Goal: Information Seeking & Learning: Learn about a topic

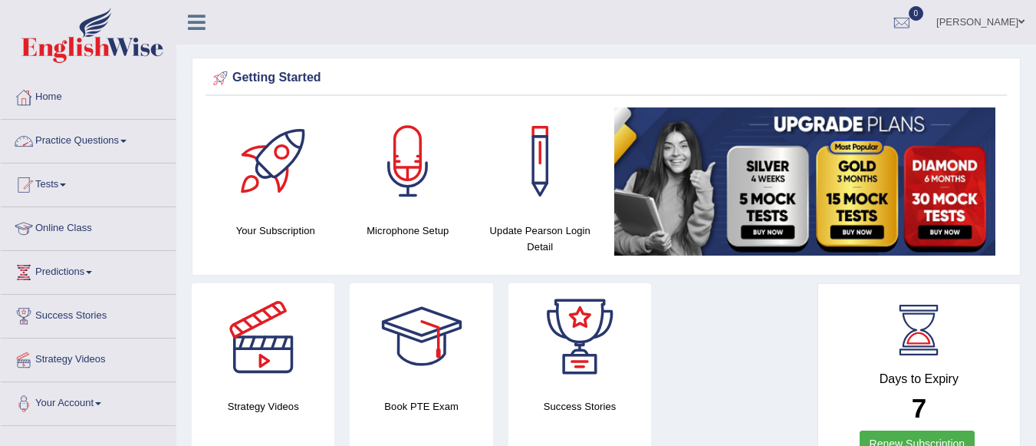
click at [120, 137] on link "Practice Questions" at bounding box center [88, 139] width 175 height 38
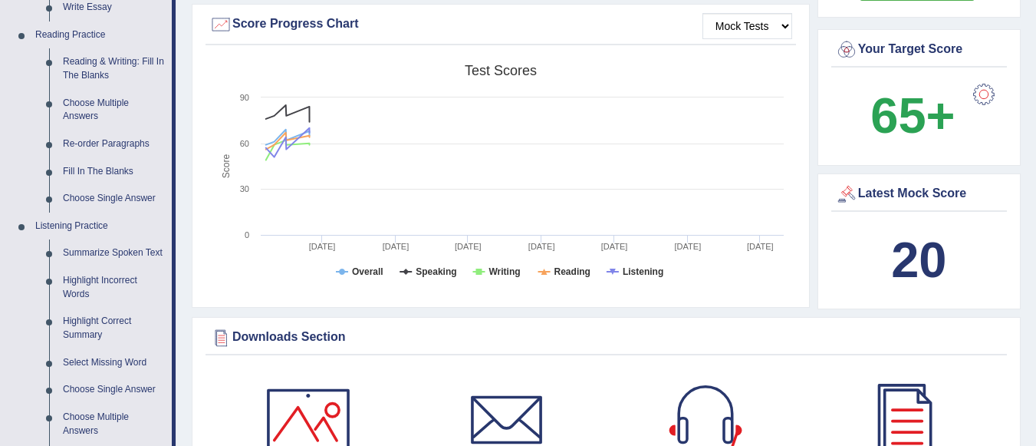
scroll to position [614, 0]
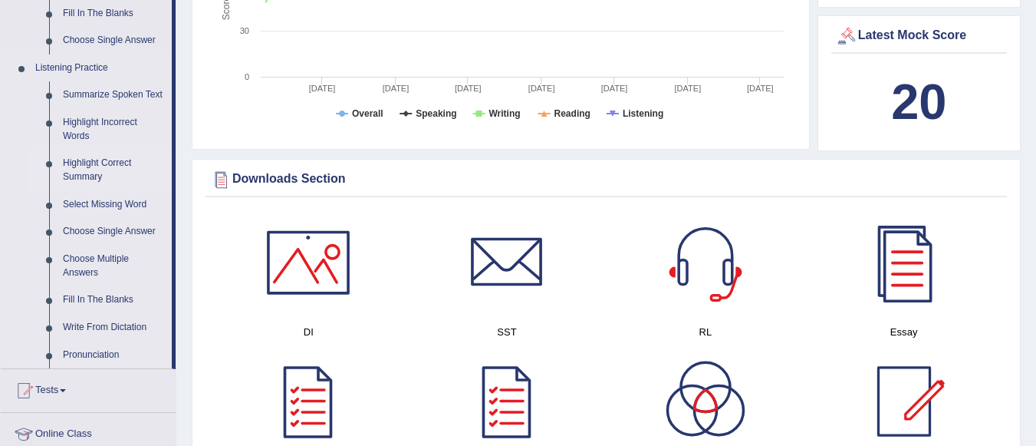
click at [81, 165] on link "Highlight Correct Summary" at bounding box center [114, 170] width 116 height 41
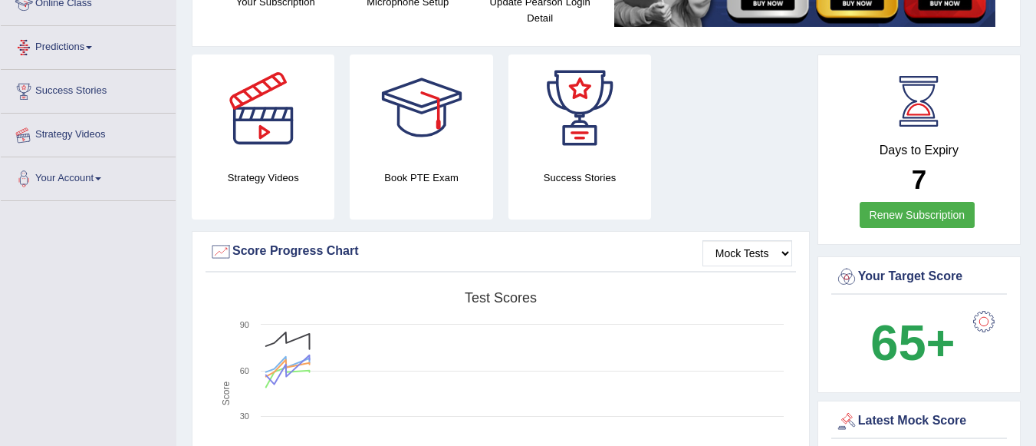
scroll to position [422, 0]
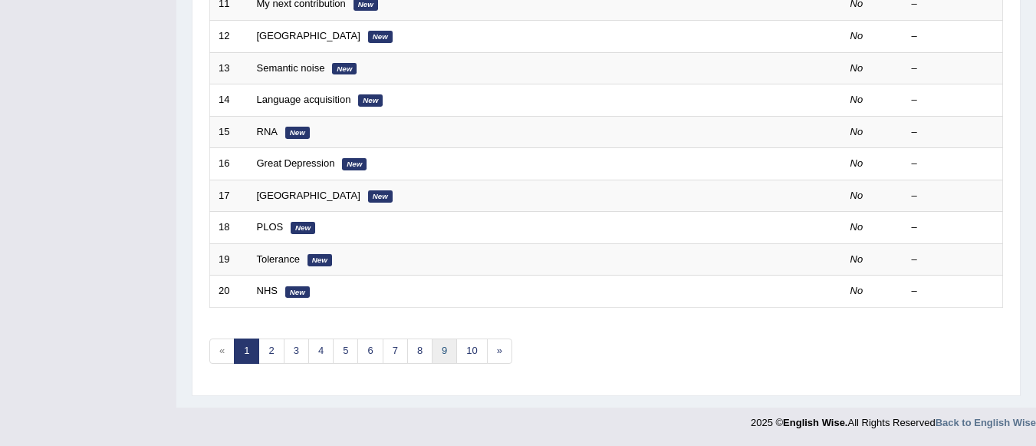
click at [444, 348] on link "9" at bounding box center [444, 350] width 25 height 25
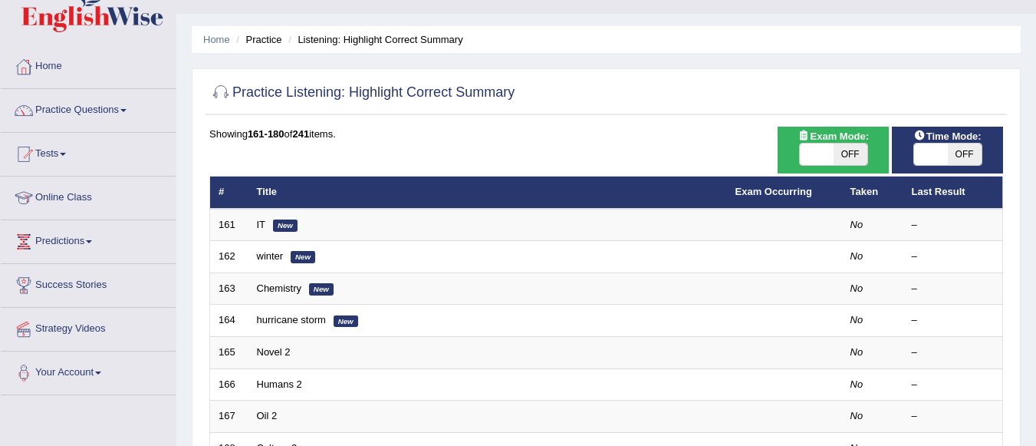
scroll to position [153, 0]
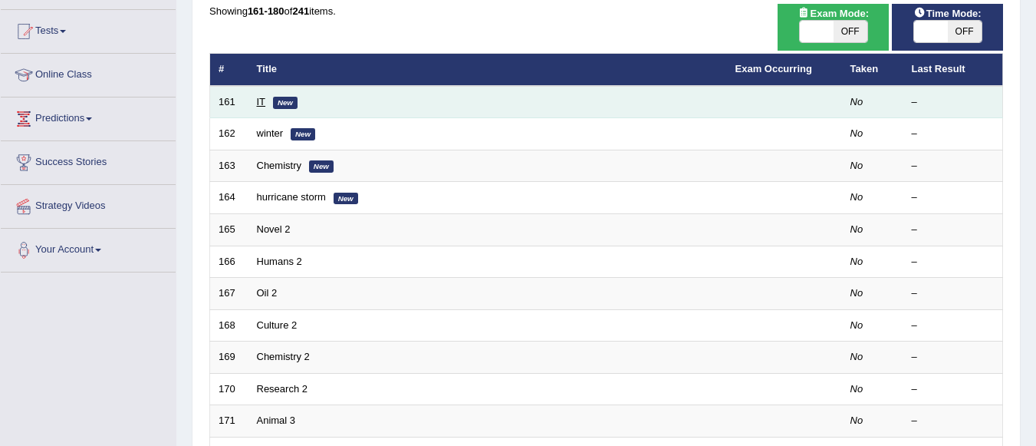
click at [259, 101] on link "IT" at bounding box center [261, 102] width 9 height 12
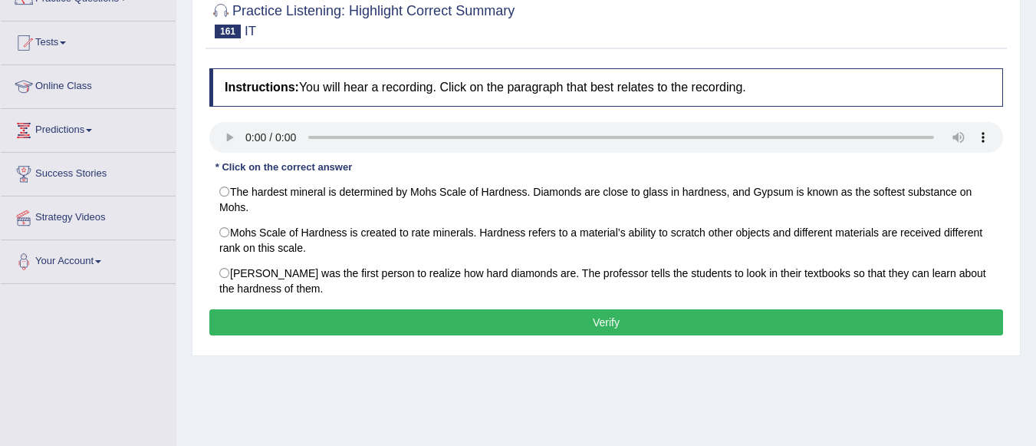
scroll to position [150, 0]
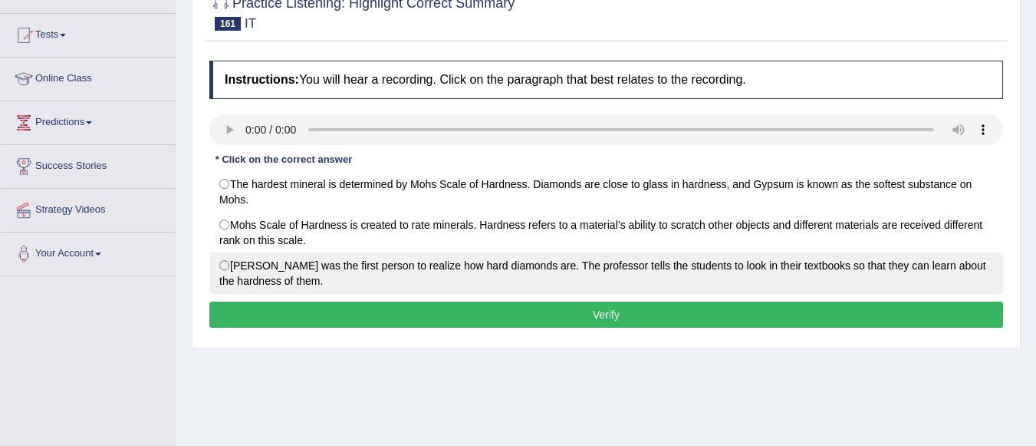
click at [235, 270] on label "Friedrich Mohs was the first person to realize how hard diamonds are. The profe…" at bounding box center [606, 272] width 794 height 41
radio input "true"
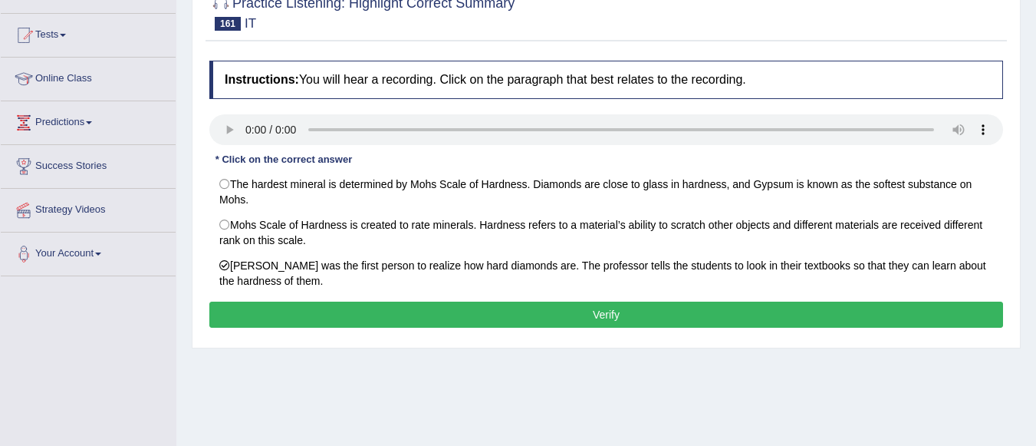
click at [286, 323] on button "Verify" at bounding box center [606, 315] width 794 height 26
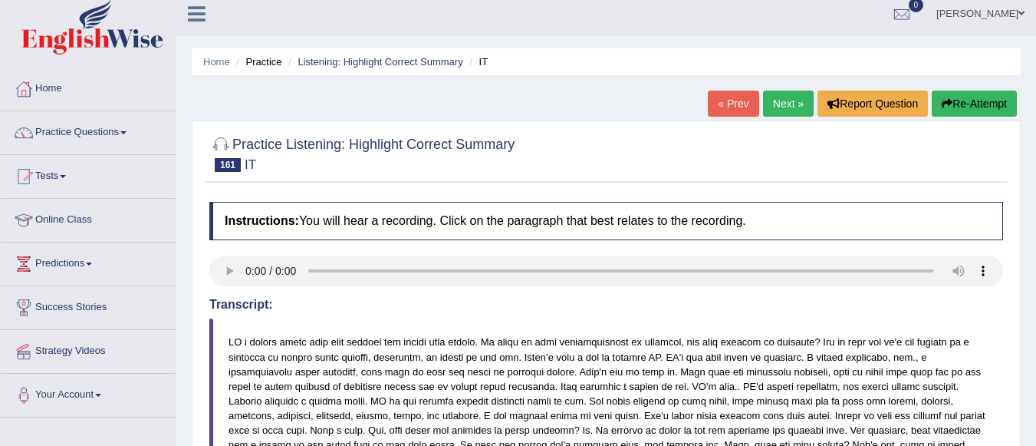
scroll to position [0, 0]
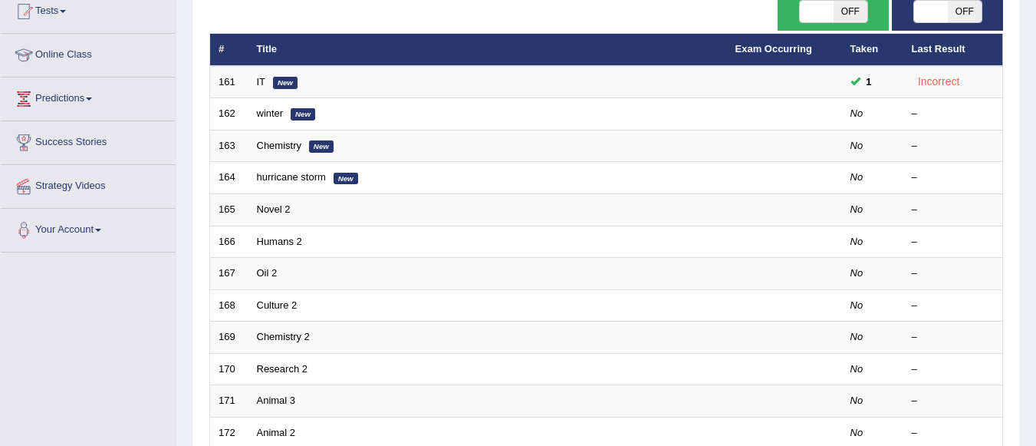
scroll to position [112, 0]
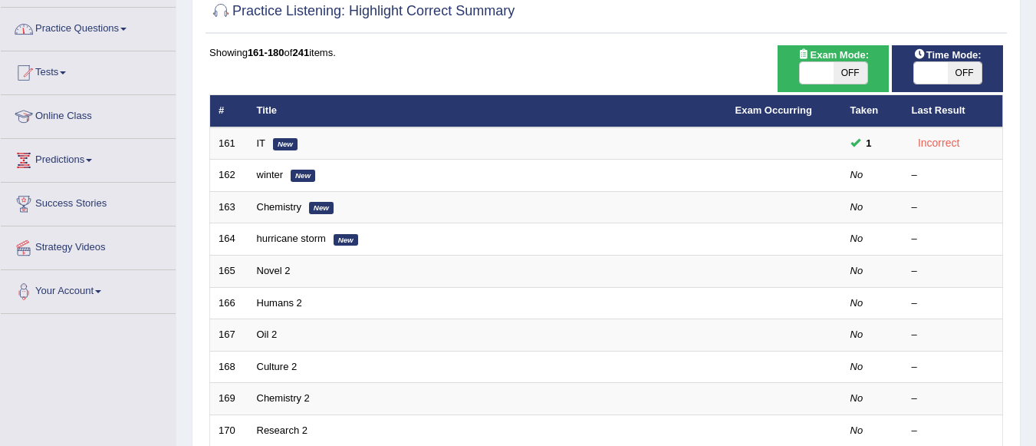
click at [120, 25] on link "Practice Questions" at bounding box center [88, 27] width 175 height 38
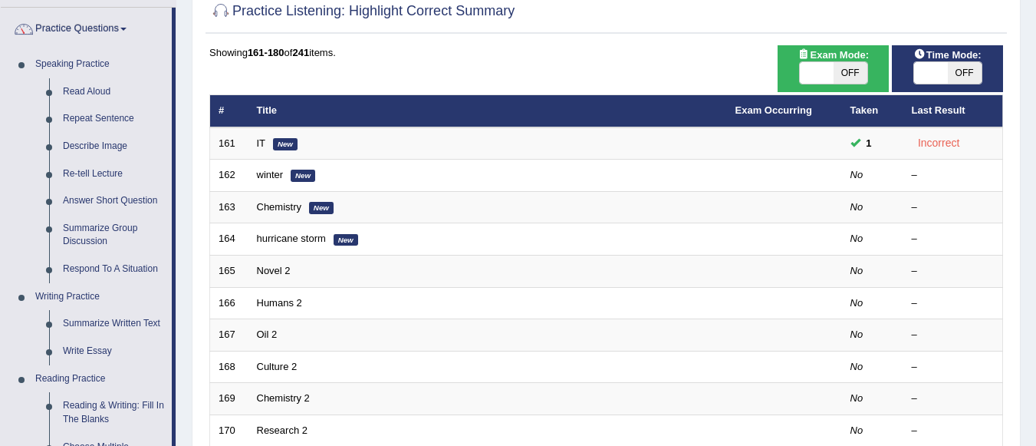
scroll to position [502, 0]
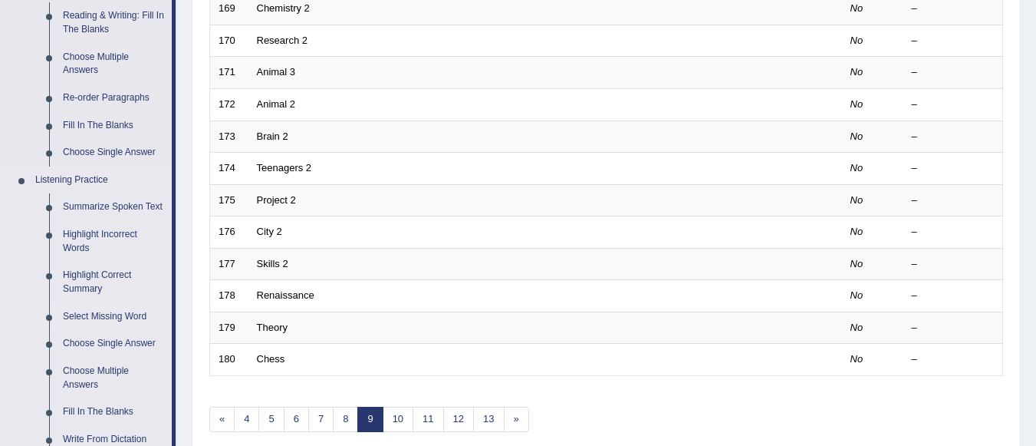
click at [124, 313] on link "Select Missing Word" at bounding box center [114, 317] width 116 height 28
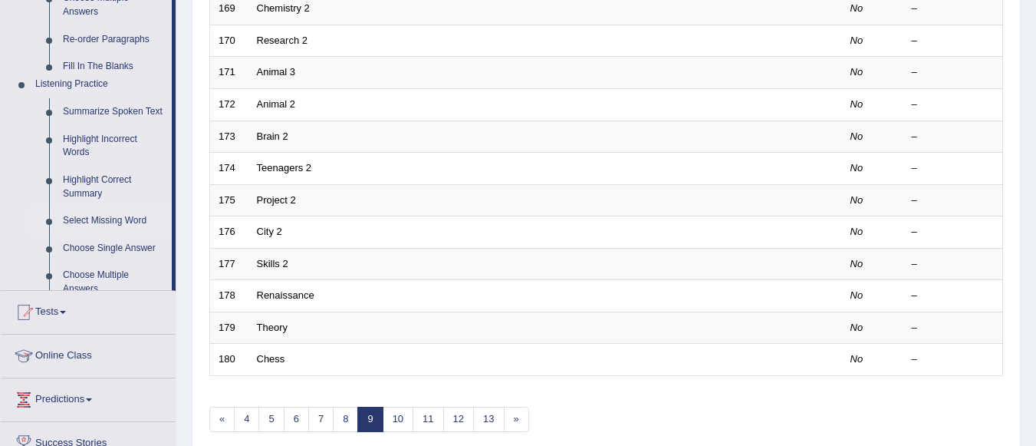
scroll to position [222, 0]
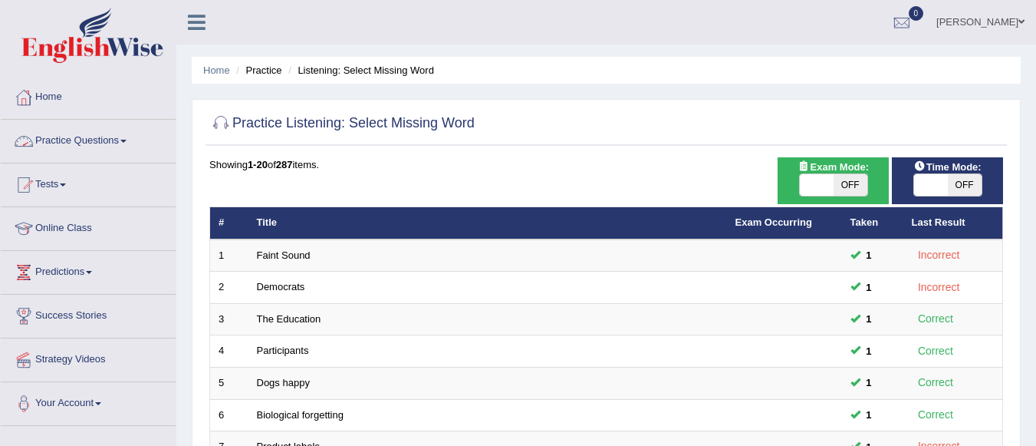
click at [124, 142] on link "Practice Questions" at bounding box center [88, 139] width 175 height 38
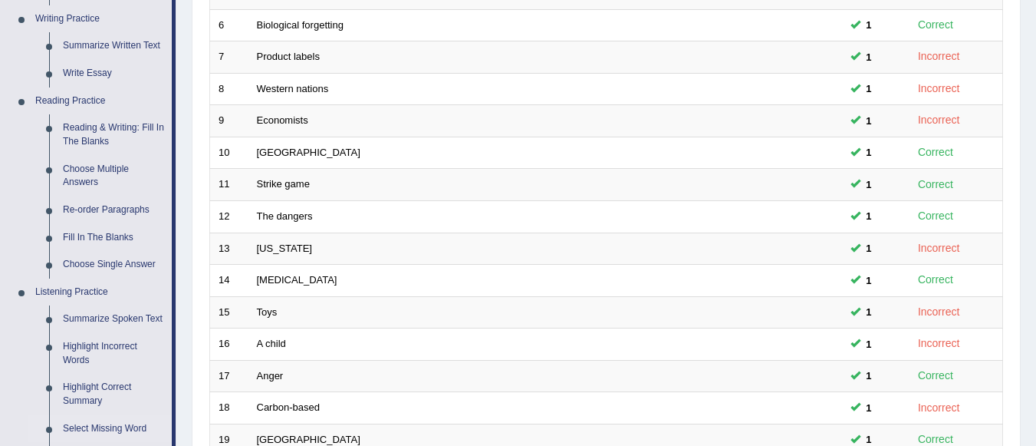
scroll to position [779, 0]
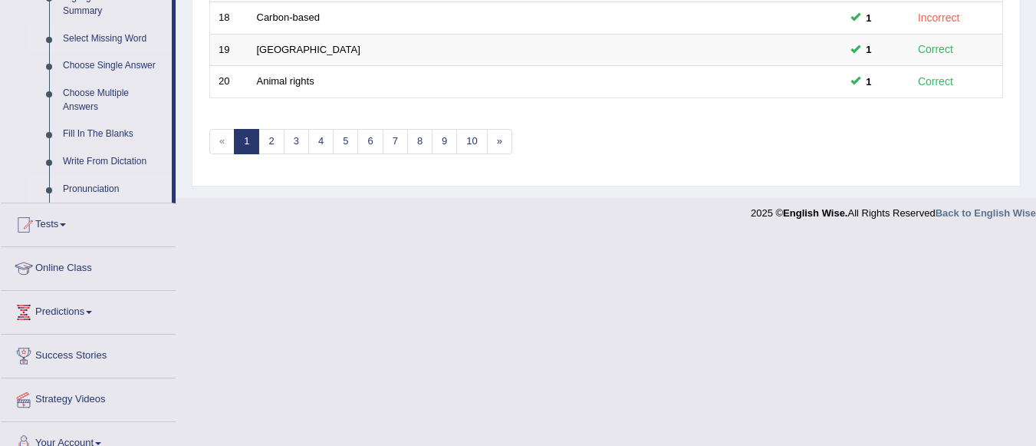
click at [94, 188] on link "Pronunciation" at bounding box center [114, 190] width 116 height 28
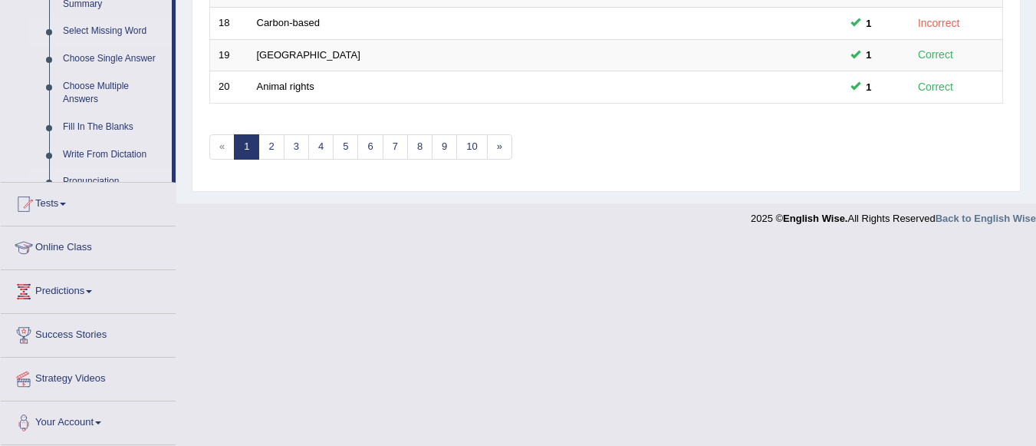
scroll to position [570, 0]
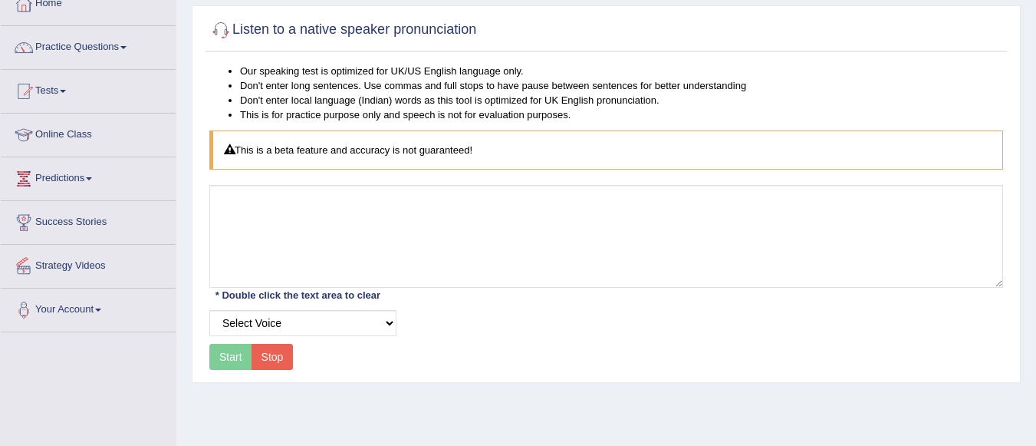
scroll to position [92, 0]
click at [387, 321] on select "Select Voice" at bounding box center [302, 324] width 187 height 26
click at [209, 311] on select "Select Voice" at bounding box center [302, 324] width 187 height 26
click at [395, 156] on div "This is a beta feature and accuracy is not guaranteed!" at bounding box center [606, 151] width 794 height 39
click at [234, 361] on div "Start Stop" at bounding box center [251, 358] width 84 height 26
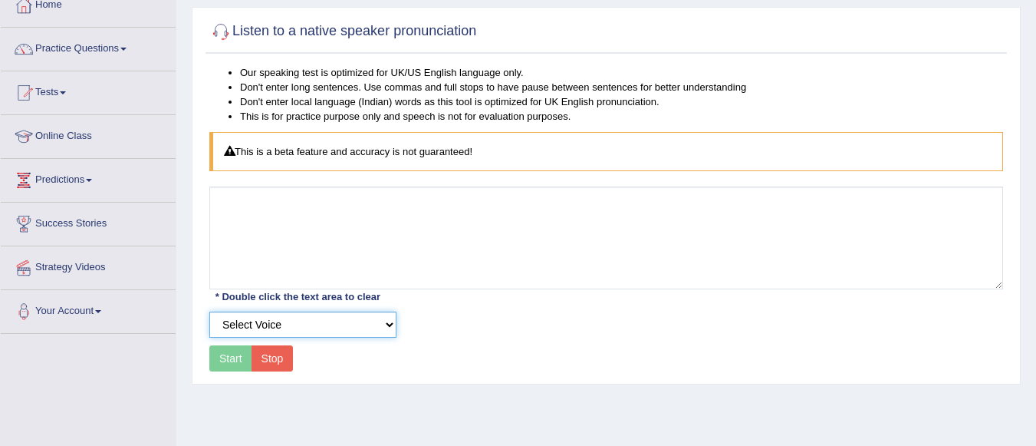
click at [348, 320] on select "Select Voice" at bounding box center [302, 324] width 187 height 26
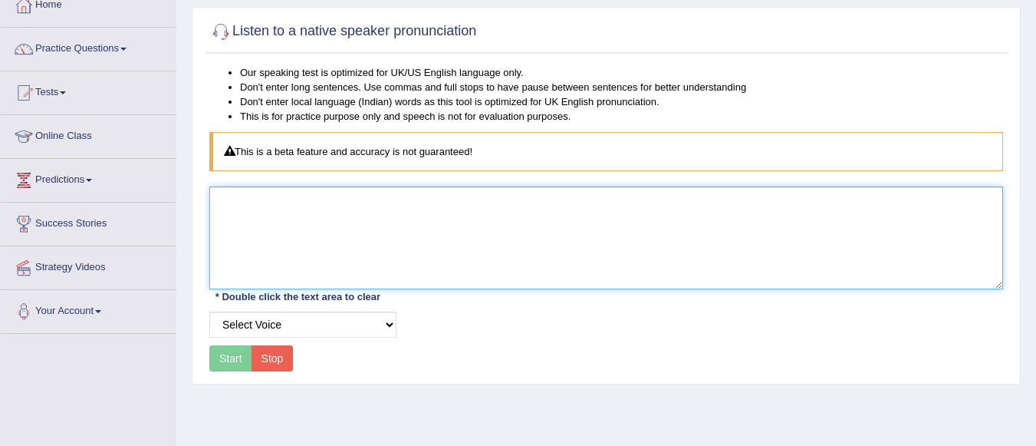
click at [325, 213] on textarea at bounding box center [606, 237] width 794 height 103
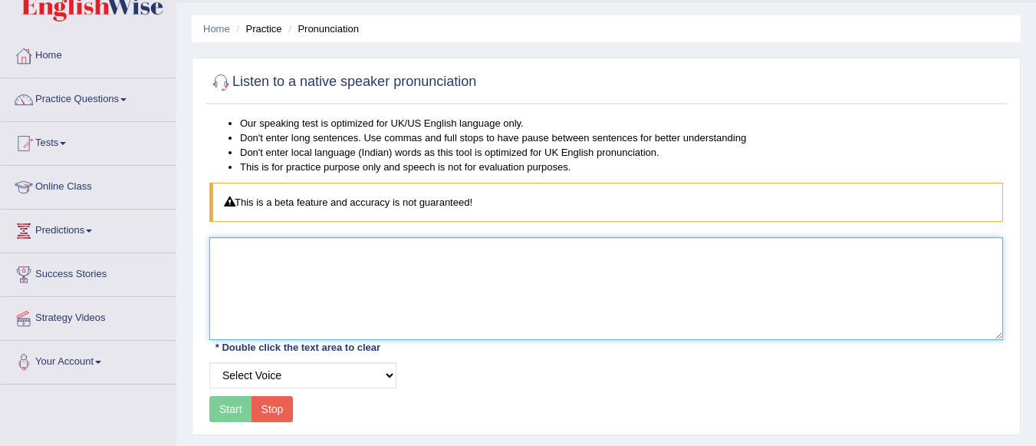
scroll to position [0, 0]
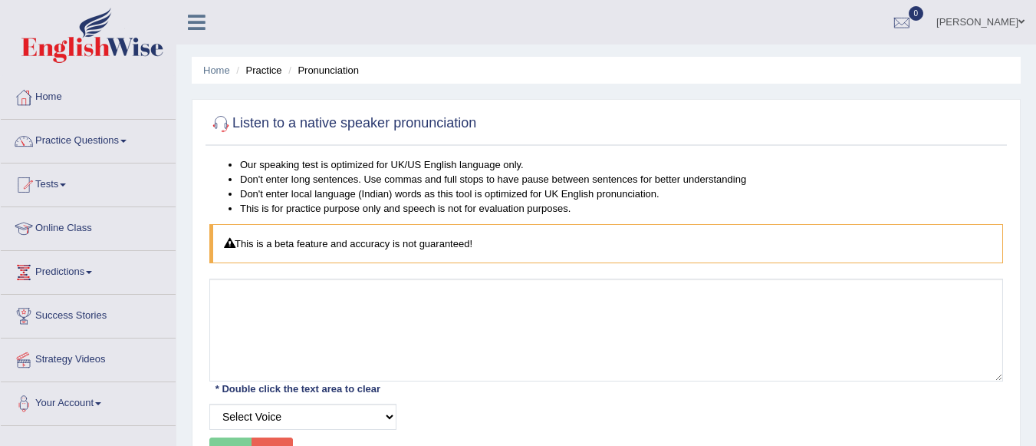
click at [407, 119] on h2 "Listen to a native speaker pronunciation" at bounding box center [342, 123] width 267 height 23
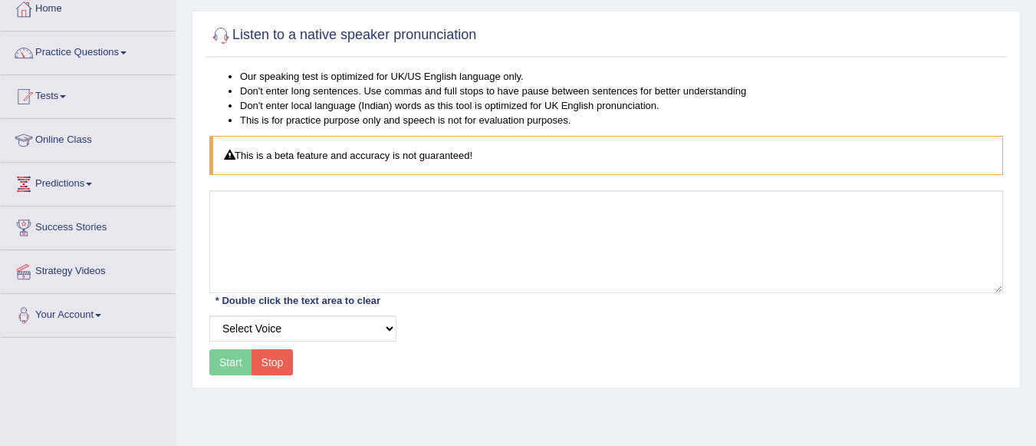
scroll to position [153, 0]
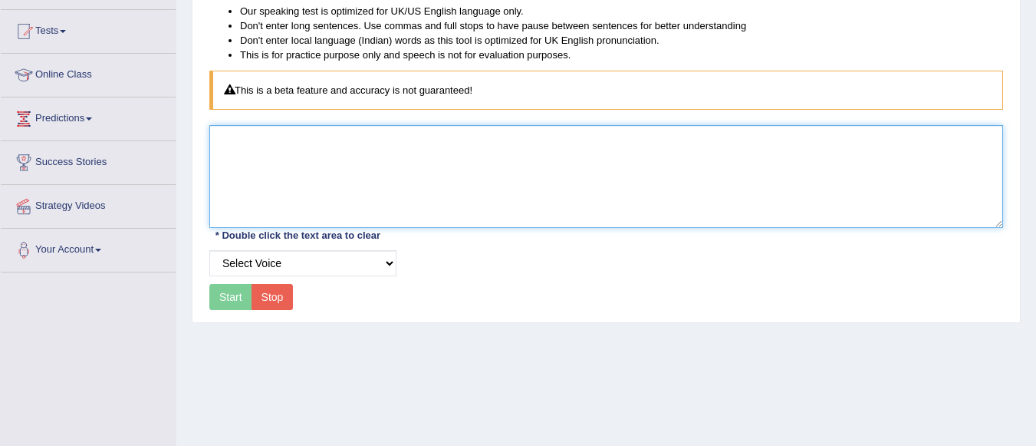
click at [338, 180] on textarea at bounding box center [606, 176] width 794 height 103
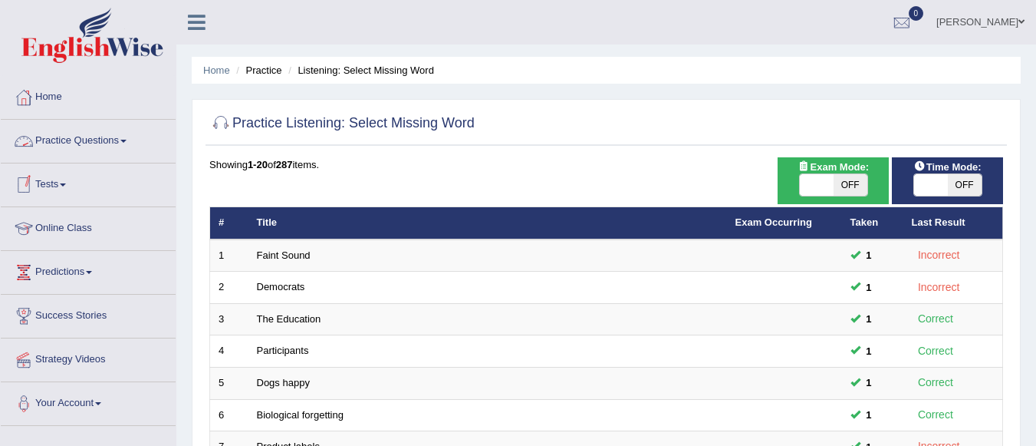
click at [129, 136] on link "Practice Questions" at bounding box center [88, 139] width 175 height 38
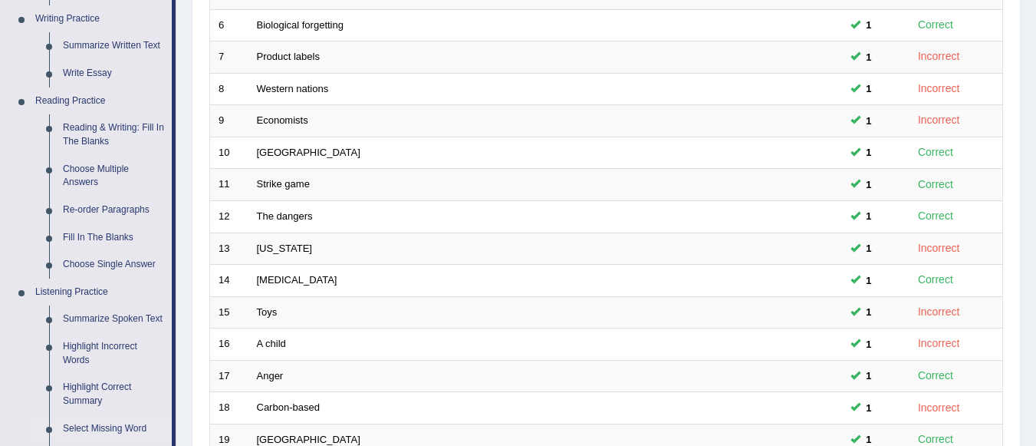
scroll to position [779, 0]
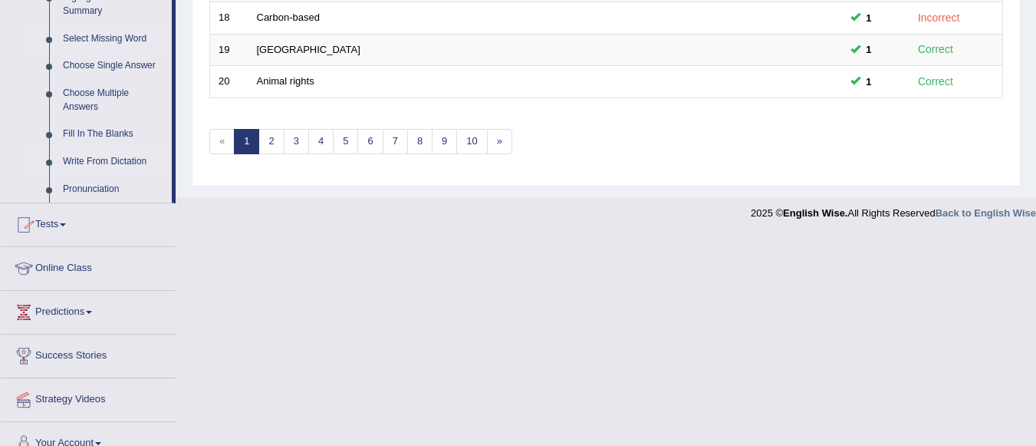
click at [116, 163] on link "Write From Dictation" at bounding box center [114, 162] width 116 height 28
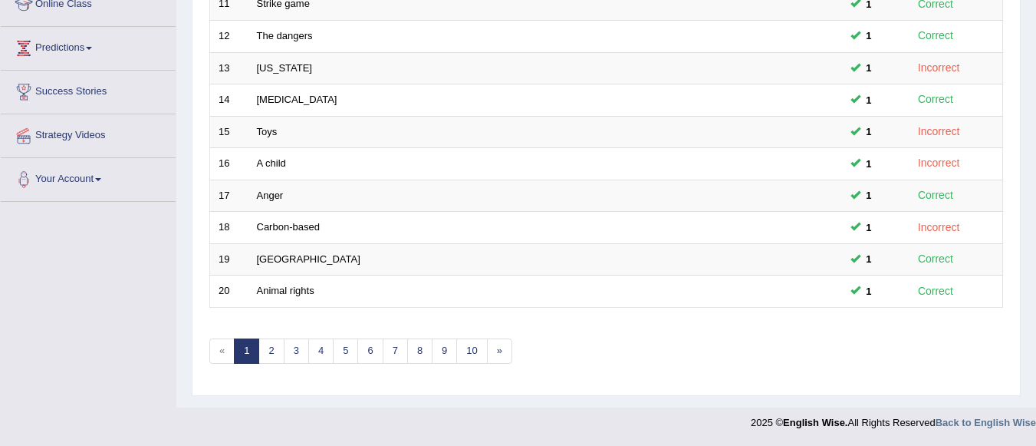
scroll to position [570, 0]
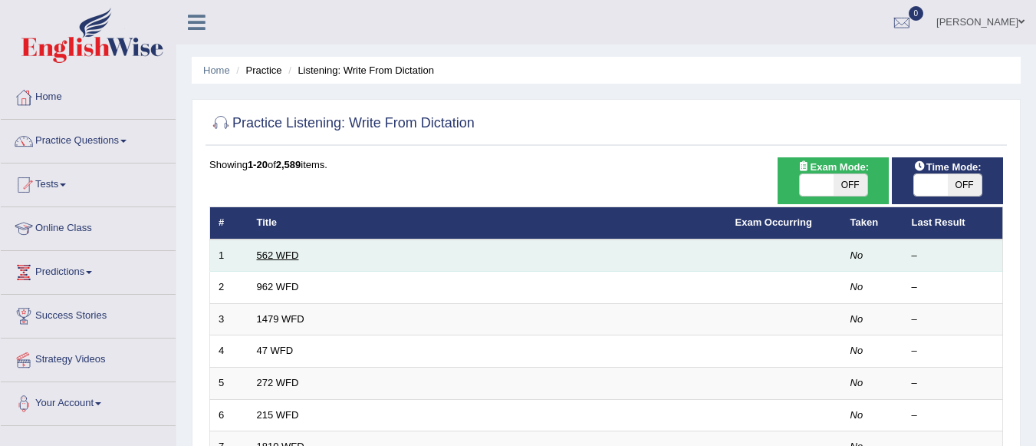
click at [292, 255] on link "562 WFD" at bounding box center [278, 255] width 42 height 12
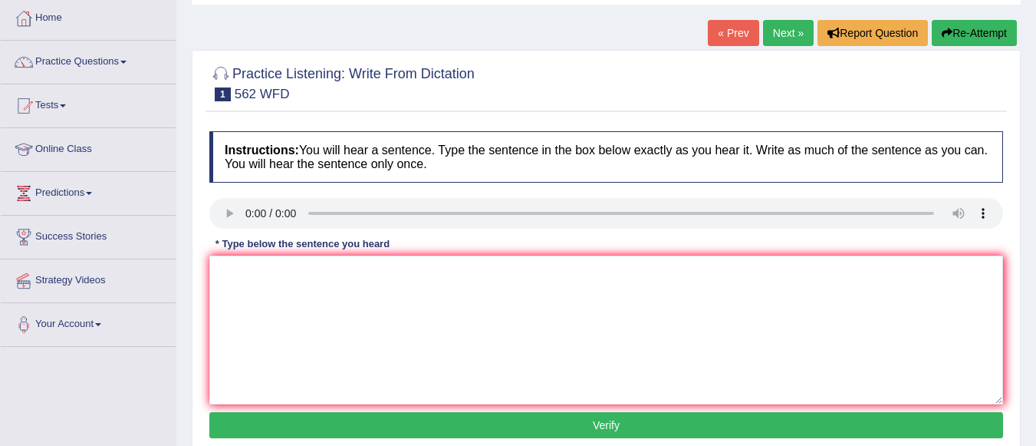
scroll to position [92, 0]
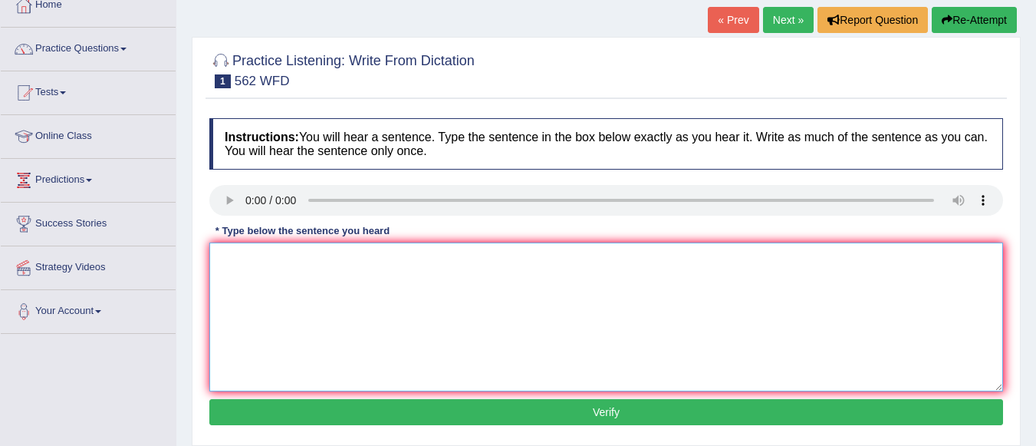
click at [246, 271] on textarea at bounding box center [606, 316] width 794 height 149
click at [234, 259] on textarea "THe gap between the rich and poor does not decrease." at bounding box center [606, 316] width 794 height 149
type textarea "The gap between the rich and poor does not decrease."
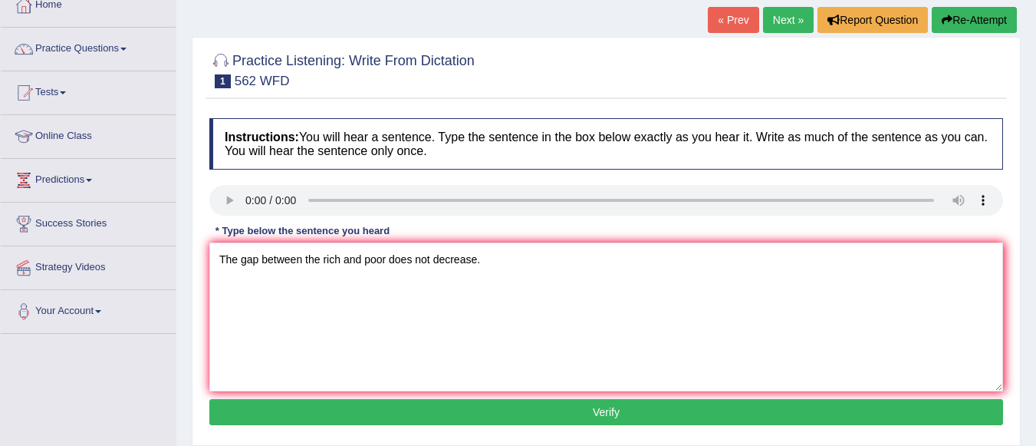
click at [418, 403] on button "Verify" at bounding box center [606, 412] width 794 height 26
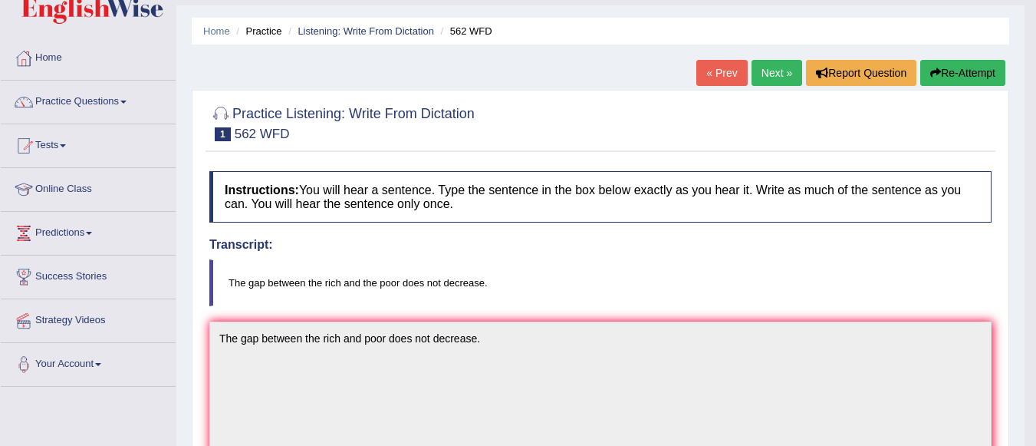
scroll to position [0, 0]
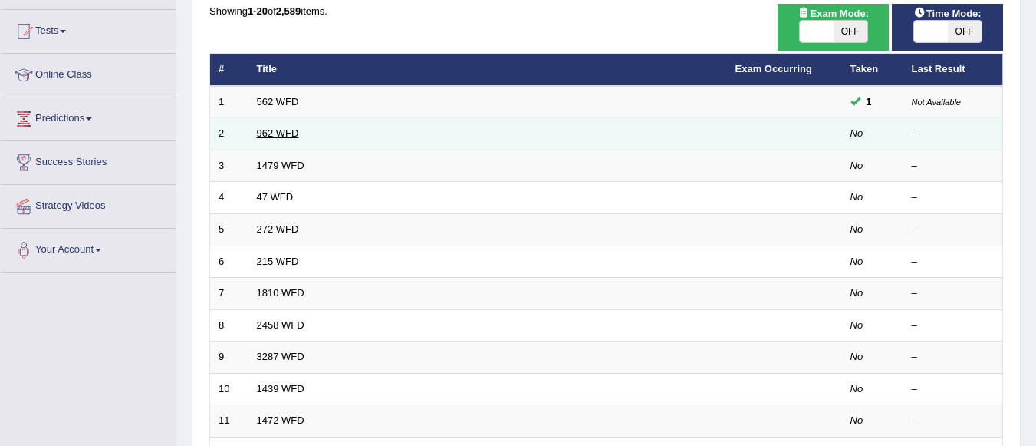
click at [283, 134] on link "962 WFD" at bounding box center [278, 133] width 42 height 12
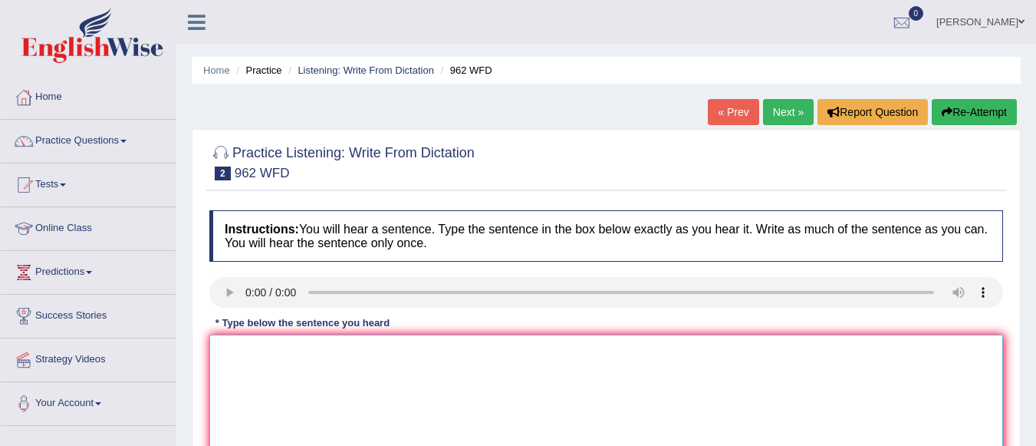
click at [229, 346] on textarea at bounding box center [606, 408] width 794 height 149
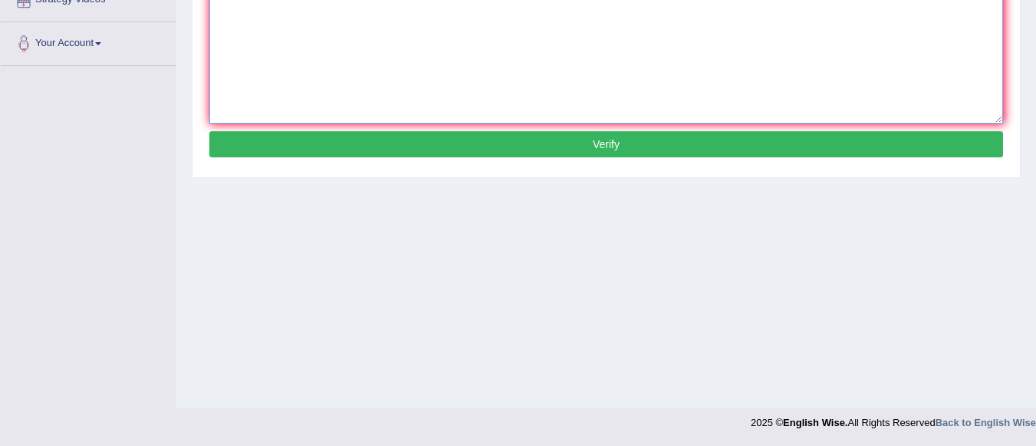
type textarea "If you have any questions about the exam please raise your hands."
click at [654, 142] on button "Verify" at bounding box center [606, 144] width 794 height 26
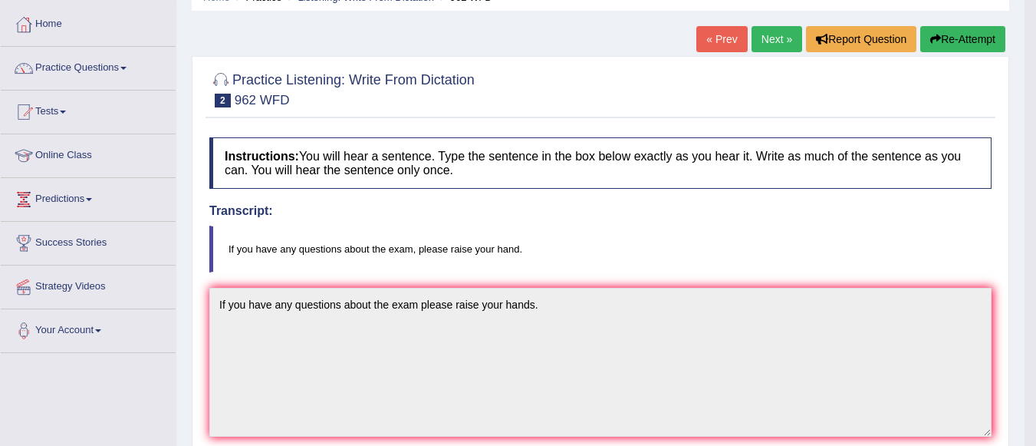
scroll to position [0, 0]
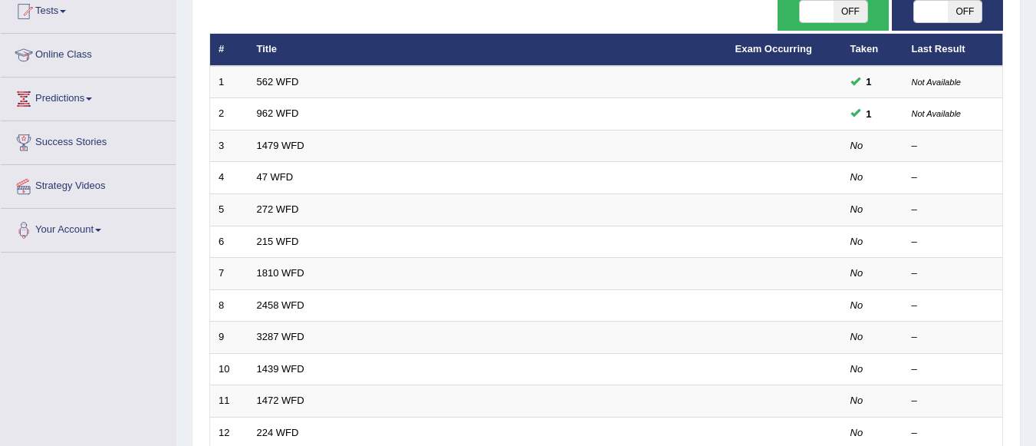
scroll to position [153, 0]
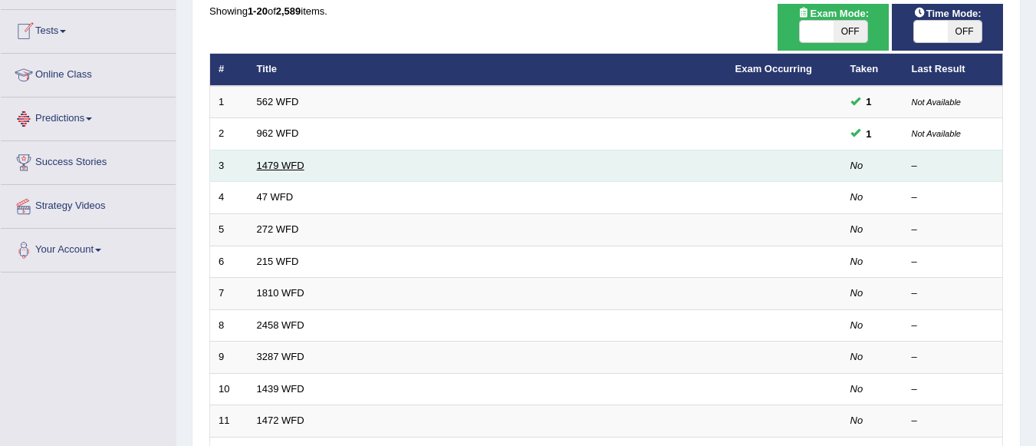
click at [286, 167] on link "1479 WFD" at bounding box center [281, 166] width 48 height 12
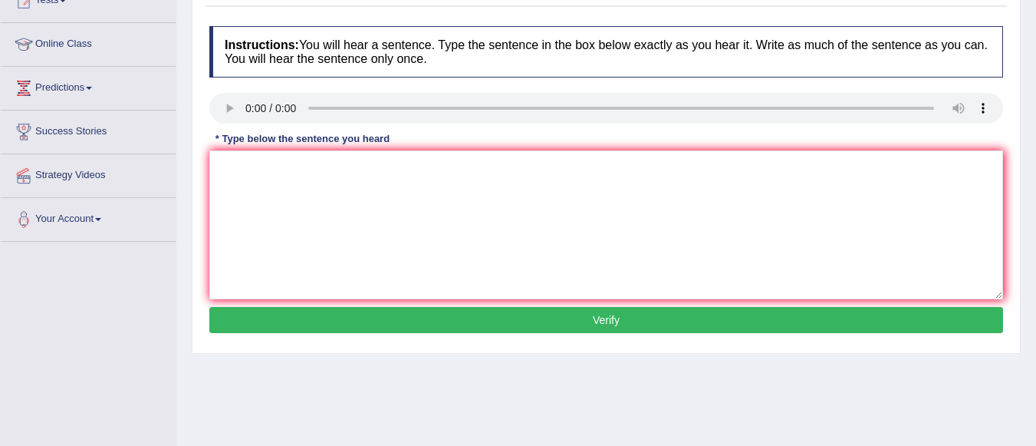
scroll to position [215, 0]
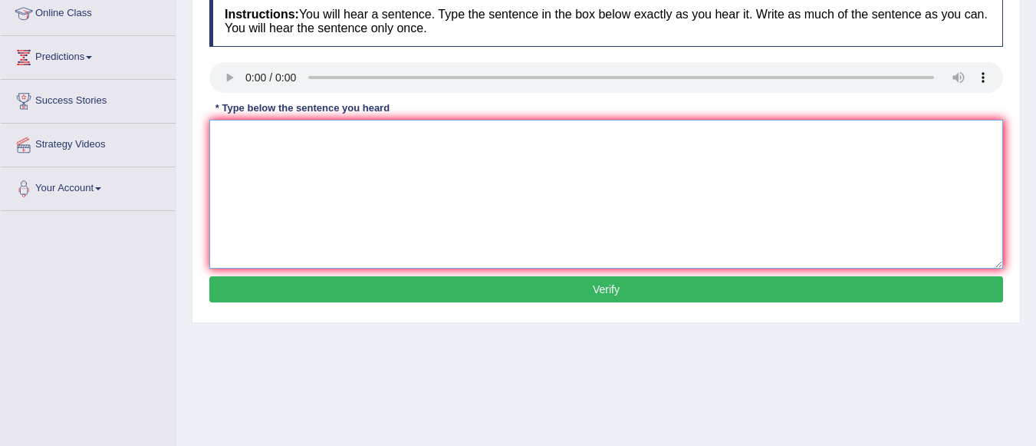
click at [237, 131] on textarea at bounding box center [606, 194] width 794 height 149
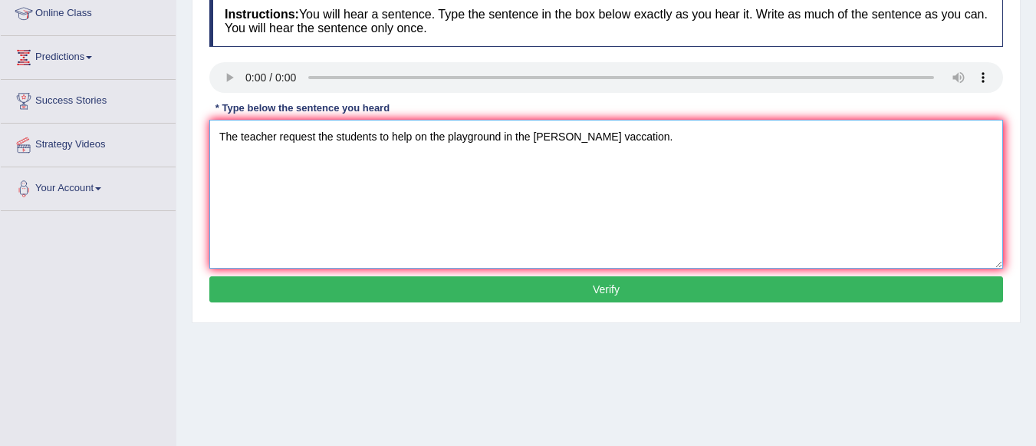
type textarea "The teacher request the students to help on the playground in the Summar vaccat…"
click at [463, 295] on button "Verify" at bounding box center [606, 289] width 794 height 26
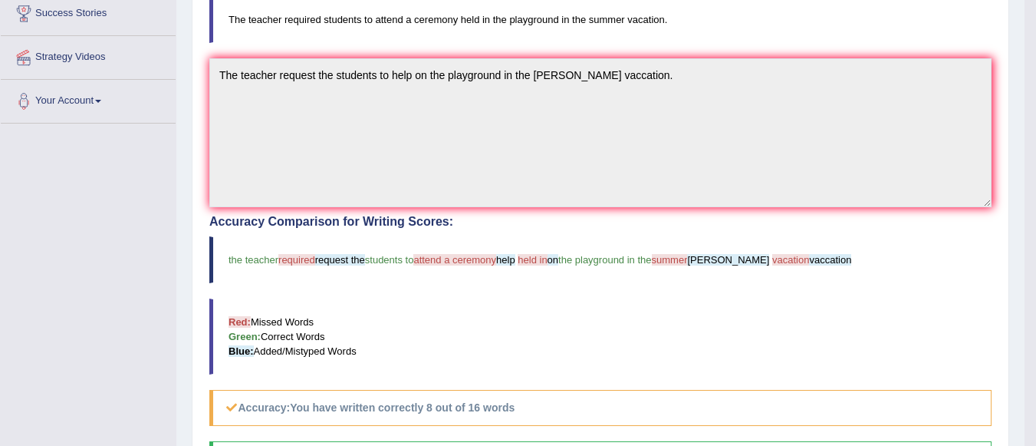
scroll to position [333, 0]
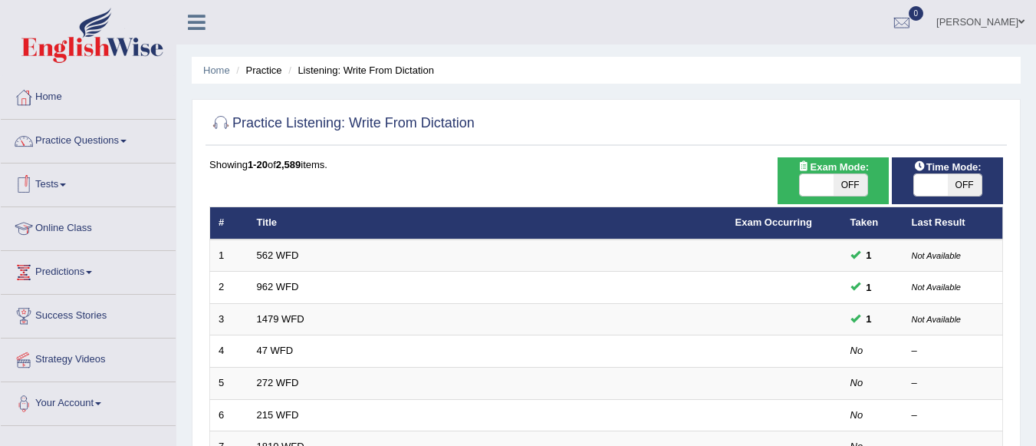
click at [67, 179] on link "Tests" at bounding box center [88, 182] width 175 height 38
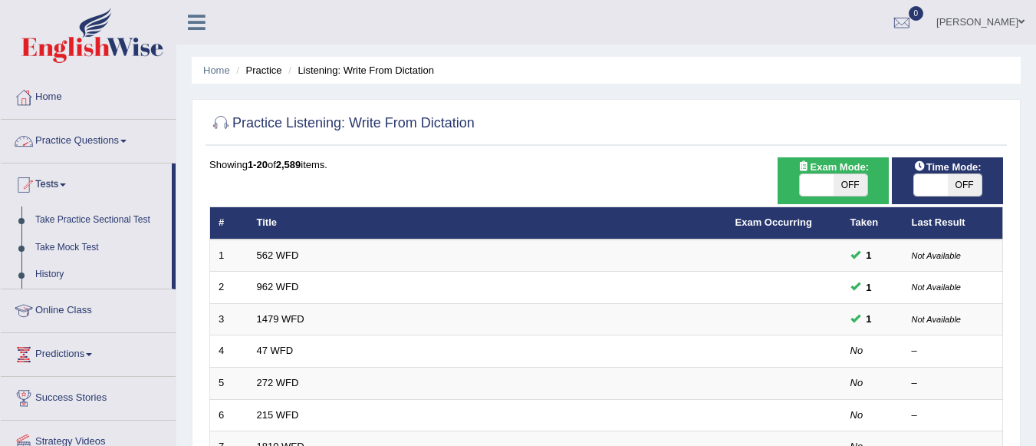
click at [123, 137] on link "Practice Questions" at bounding box center [88, 139] width 175 height 38
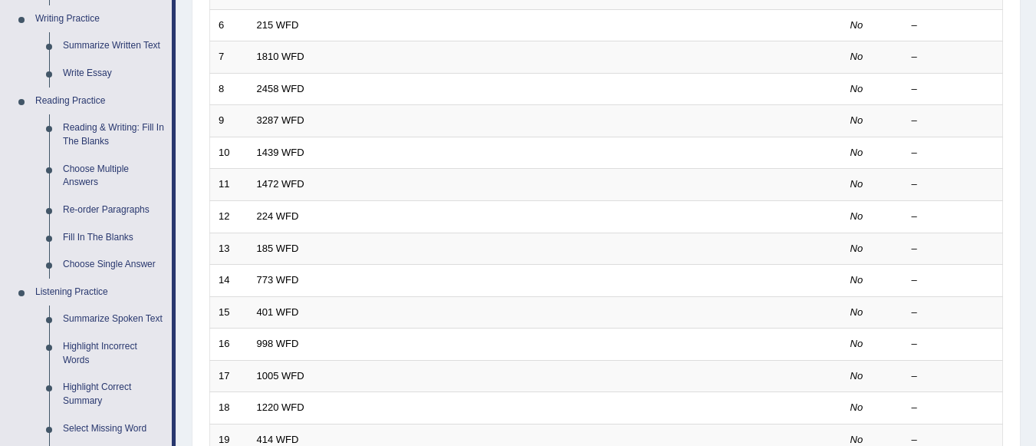
scroll to position [779, 0]
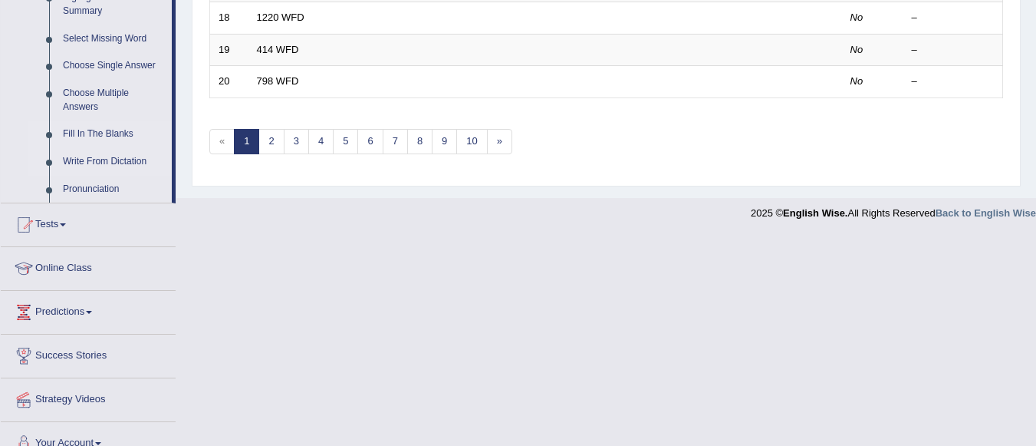
click at [94, 130] on link "Fill In The Blanks" at bounding box center [114, 134] width 116 height 28
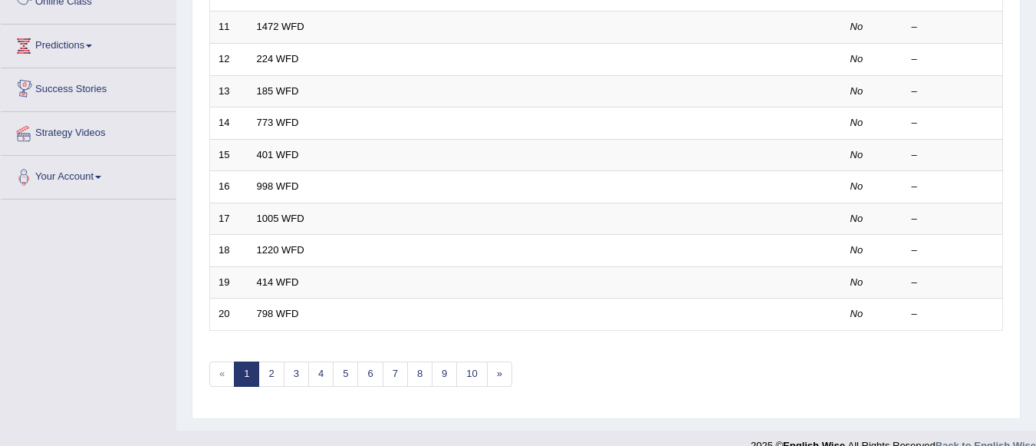
scroll to position [794, 0]
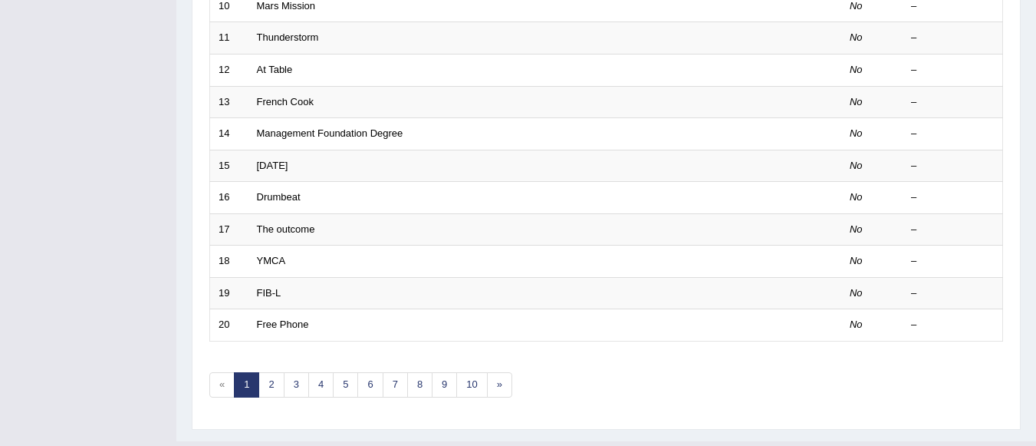
scroll to position [570, 0]
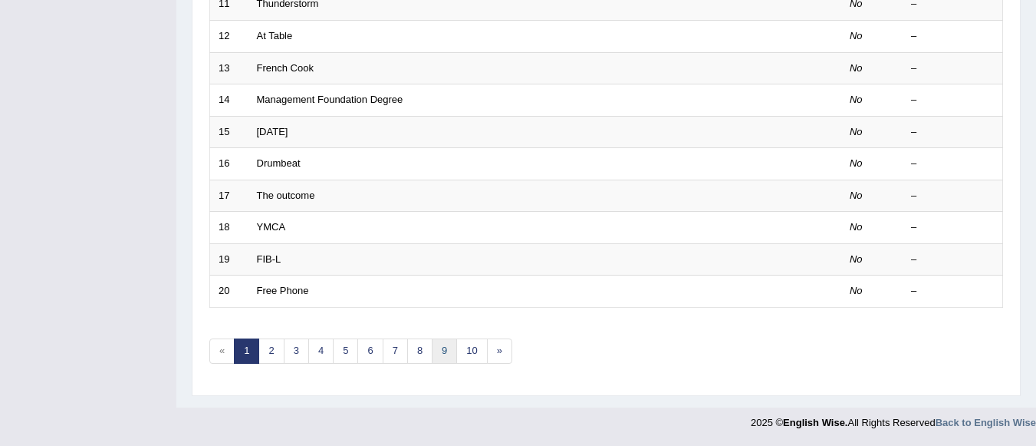
click at [443, 356] on link "9" at bounding box center [444, 350] width 25 height 25
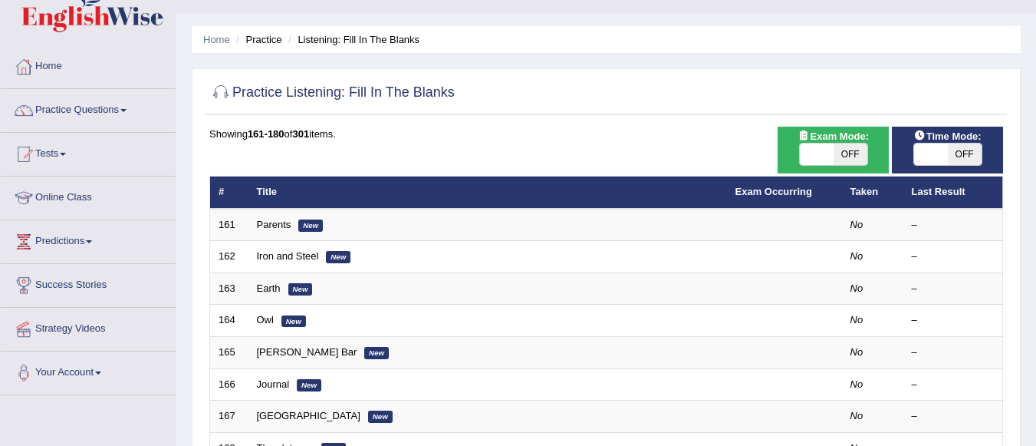
scroll to position [123, 0]
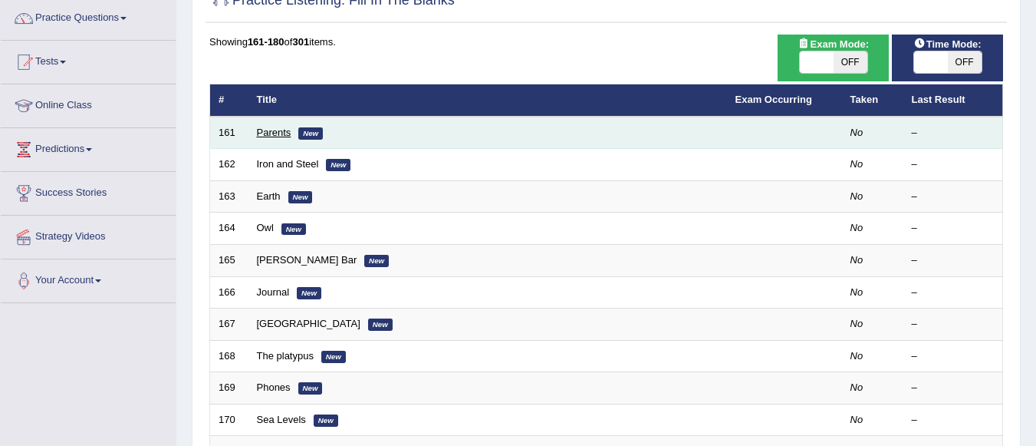
click at [279, 129] on link "Parents" at bounding box center [274, 133] width 35 height 12
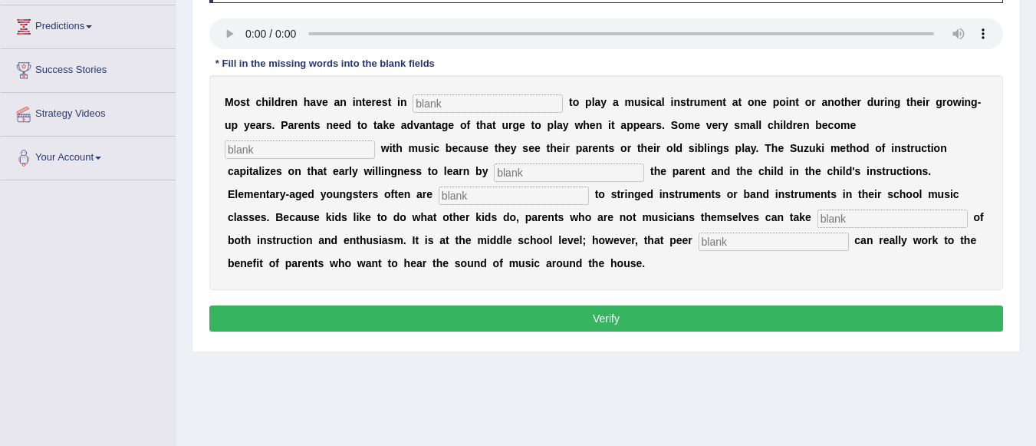
click at [423, 101] on input "text" at bounding box center [488, 103] width 150 height 18
type input "learning"
click at [349, 148] on input "text" at bounding box center [300, 149] width 150 height 18
type input "intrive"
click at [570, 169] on input "text" at bounding box center [569, 172] width 150 height 18
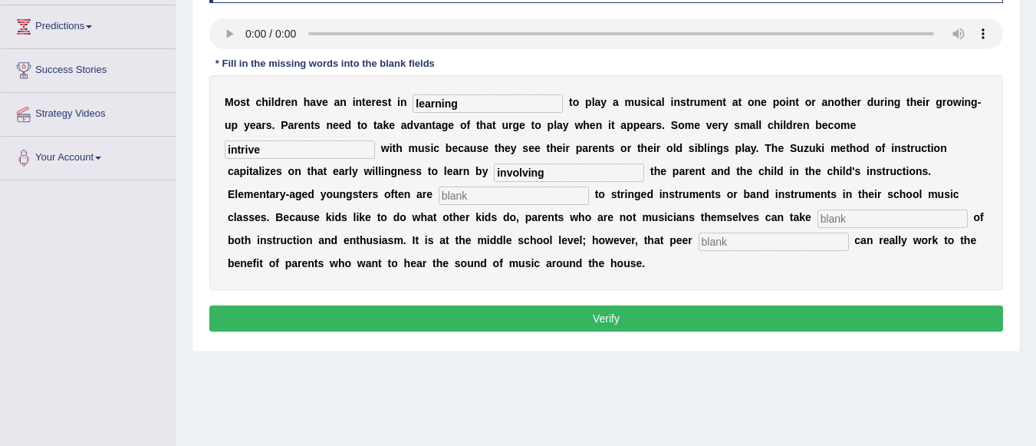
type input "involving"
click at [535, 193] on input "text" at bounding box center [514, 195] width 150 height 18
type input "exposed"
click at [833, 220] on input "text" at bounding box center [893, 218] width 150 height 18
type input "advantage"
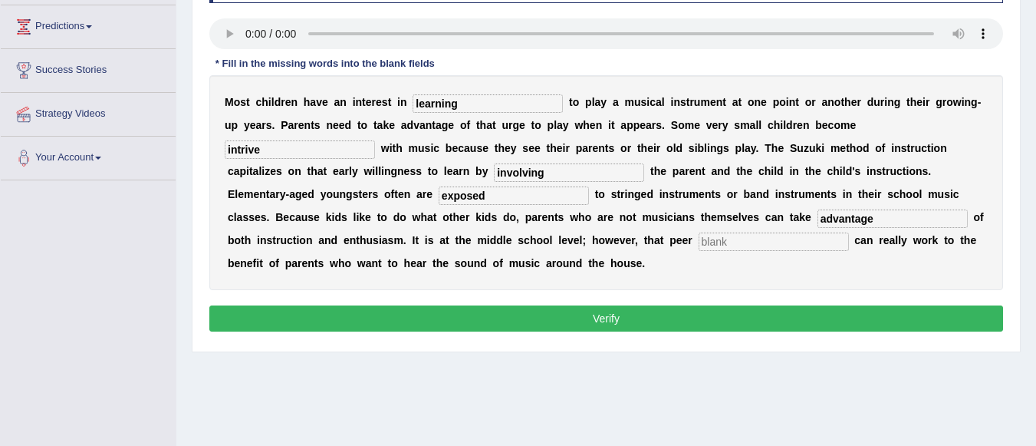
click at [790, 238] on input "text" at bounding box center [774, 241] width 150 height 18
type input "pressure"
click at [685, 308] on button "Verify" at bounding box center [606, 318] width 794 height 26
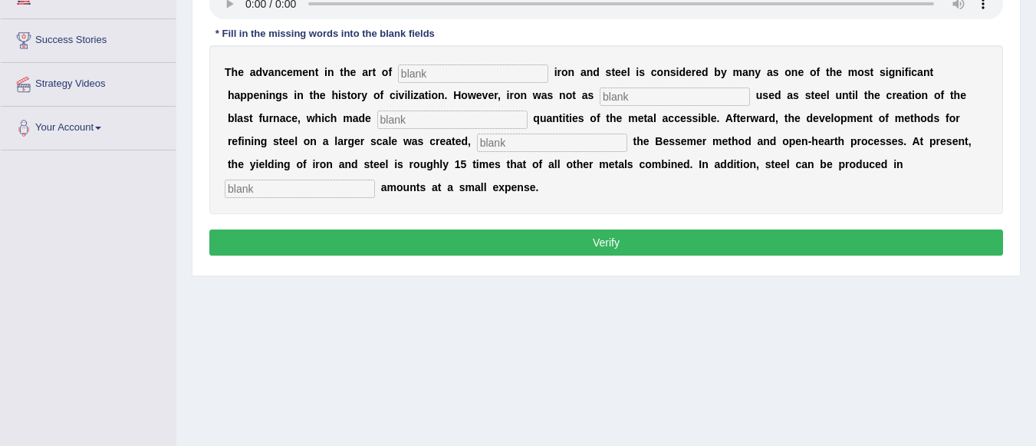
scroll to position [237, 0]
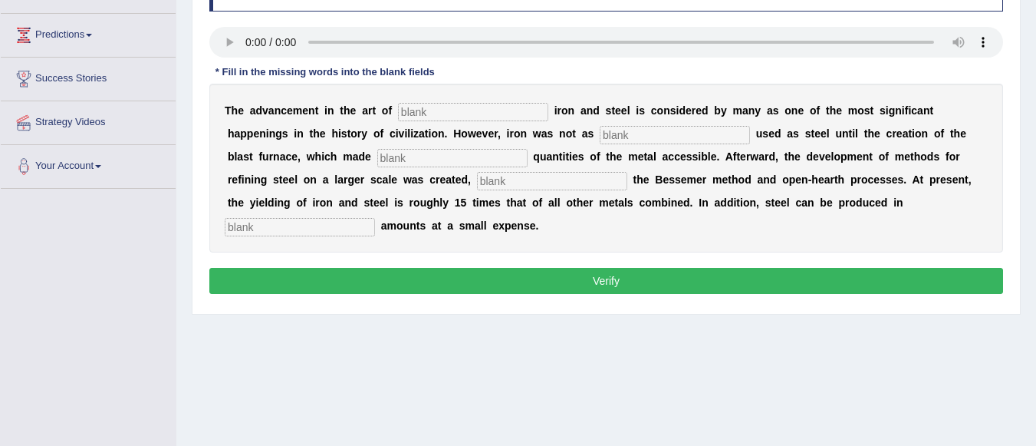
click at [437, 110] on input "text" at bounding box center [473, 112] width 150 height 18
type input "producing"
click at [671, 126] on input "text" at bounding box center [675, 135] width 150 height 18
type input "widely"
click at [443, 149] on input "text" at bounding box center [452, 158] width 150 height 18
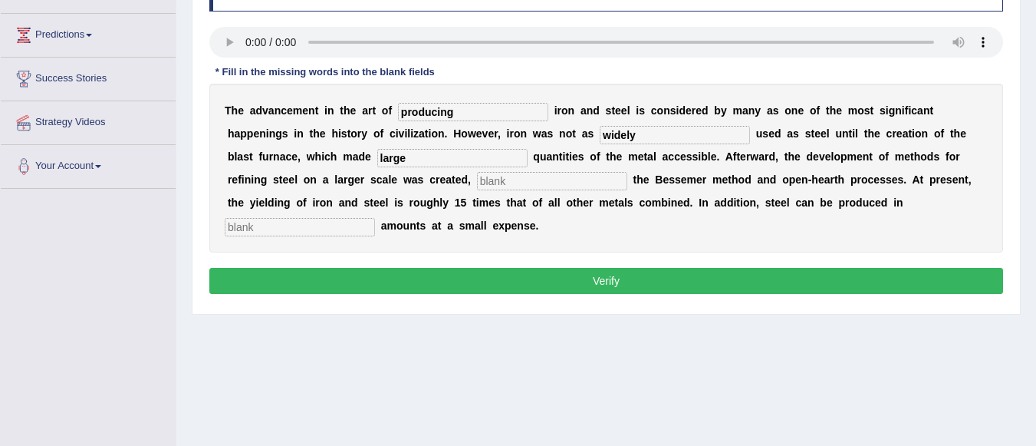
type input "large"
click at [550, 185] on input "text" at bounding box center [552, 181] width 150 height 18
type input "including"
click at [313, 227] on input "text" at bounding box center [300, 227] width 150 height 18
type input "large"
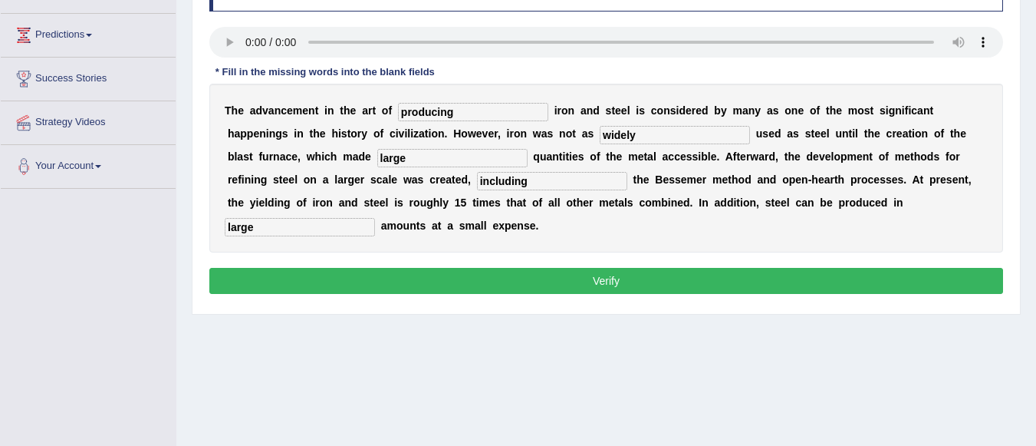
click at [542, 278] on button "Verify" at bounding box center [606, 281] width 794 height 26
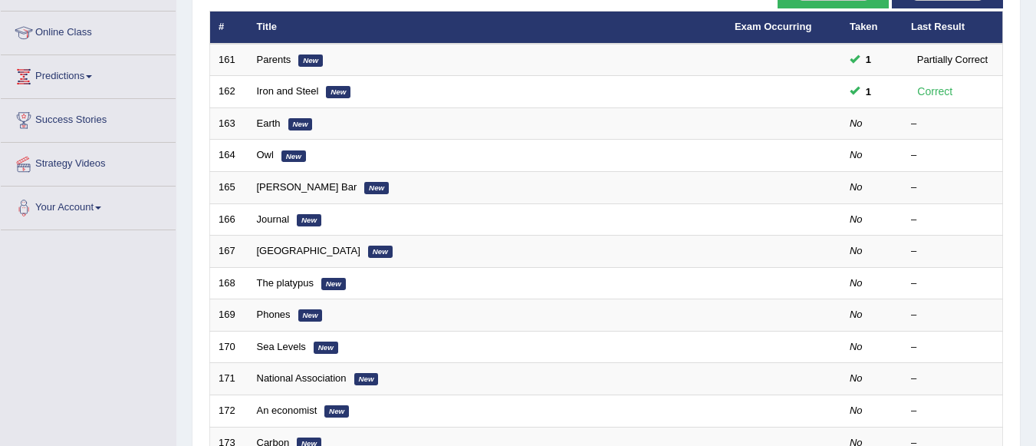
scroll to position [215, 0]
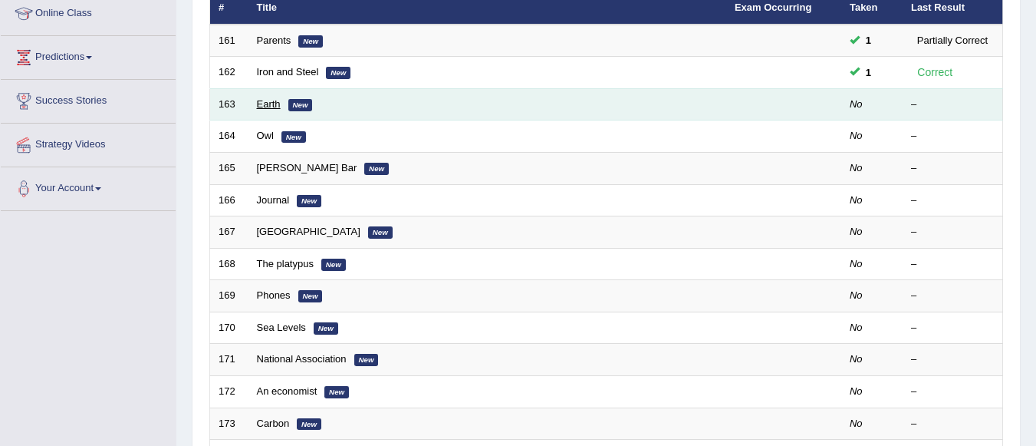
click at [268, 105] on link "Earth" at bounding box center [269, 104] width 24 height 12
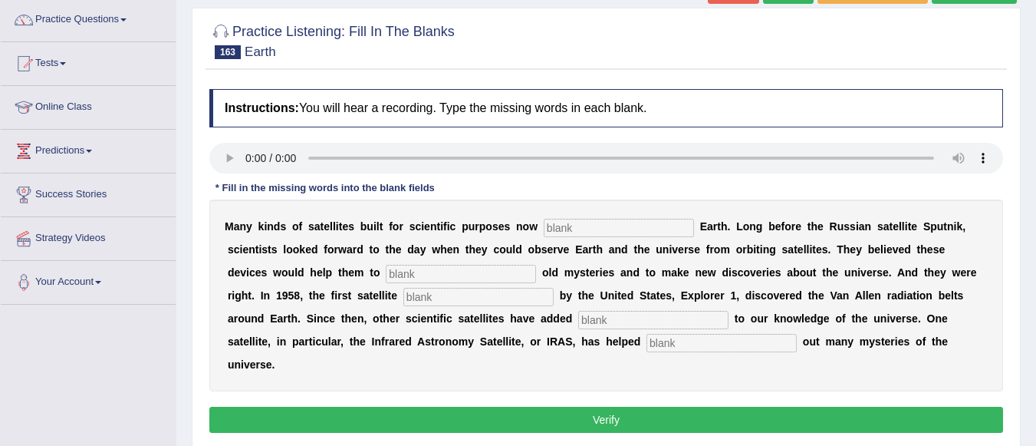
scroll to position [123, 0]
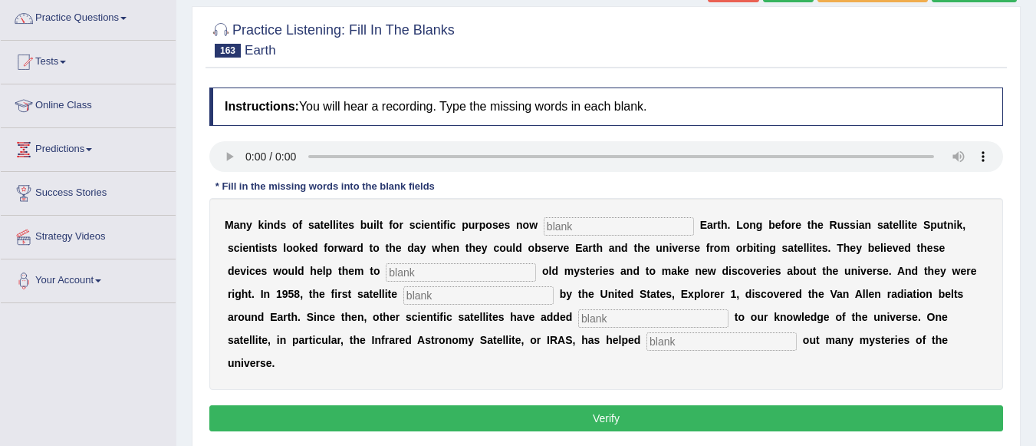
click at [571, 220] on input "text" at bounding box center [619, 226] width 150 height 18
type input "orbit"
click at [470, 275] on input "text" at bounding box center [461, 272] width 150 height 18
type input "solve"
click at [473, 298] on input "text" at bounding box center [479, 295] width 150 height 18
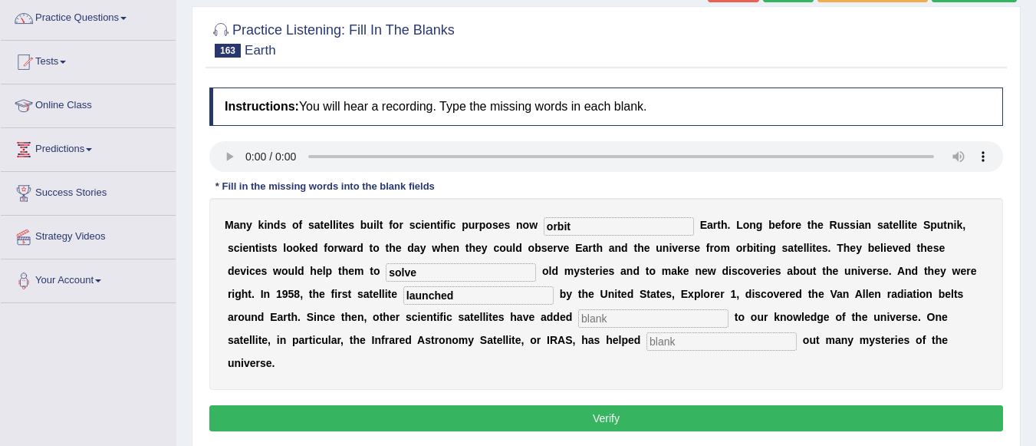
type input "launched"
click at [618, 318] on input "text" at bounding box center [653, 318] width 150 height 18
type input "greatly"
click at [703, 342] on input "text" at bounding box center [722, 341] width 150 height 18
type input "g"
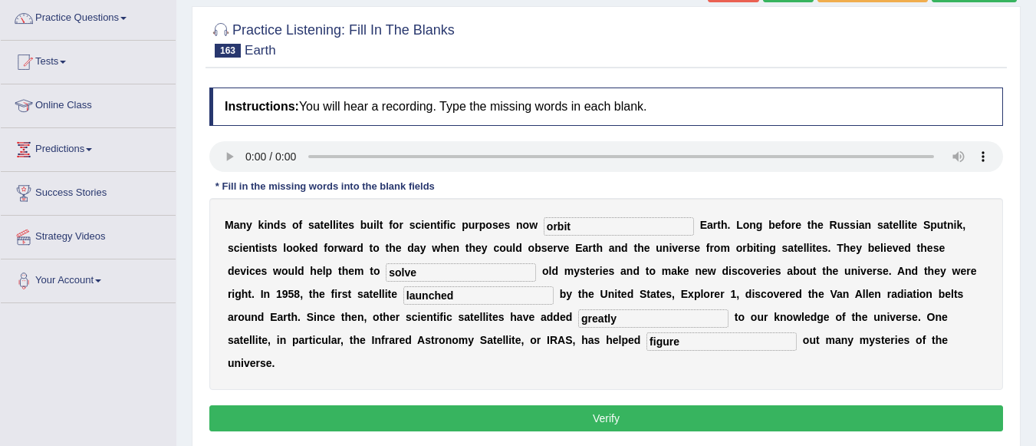
type input "figure"
click at [664, 417] on button "Verify" at bounding box center [606, 418] width 794 height 26
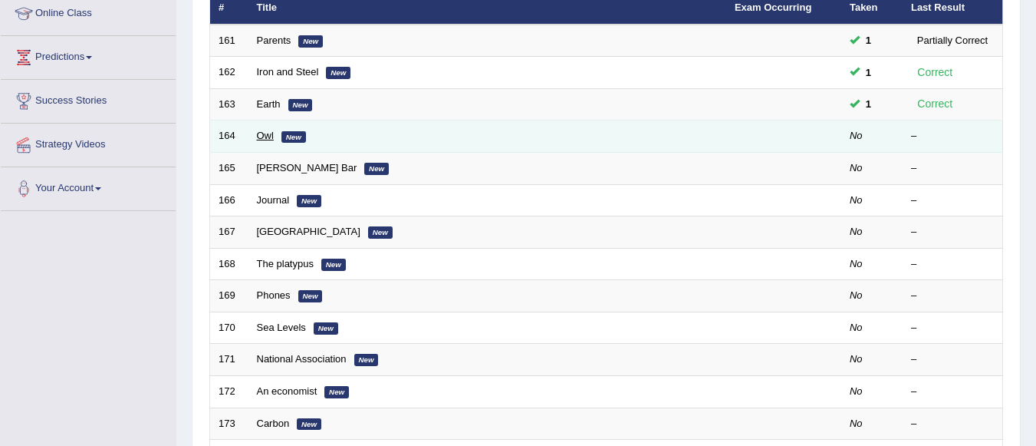
click at [266, 140] on link "Owl" at bounding box center [265, 136] width 17 height 12
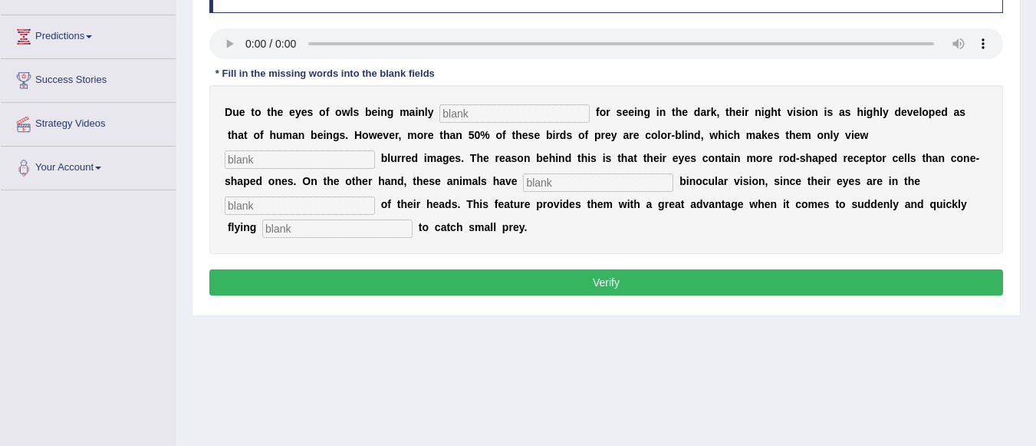
scroll to position [216, 0]
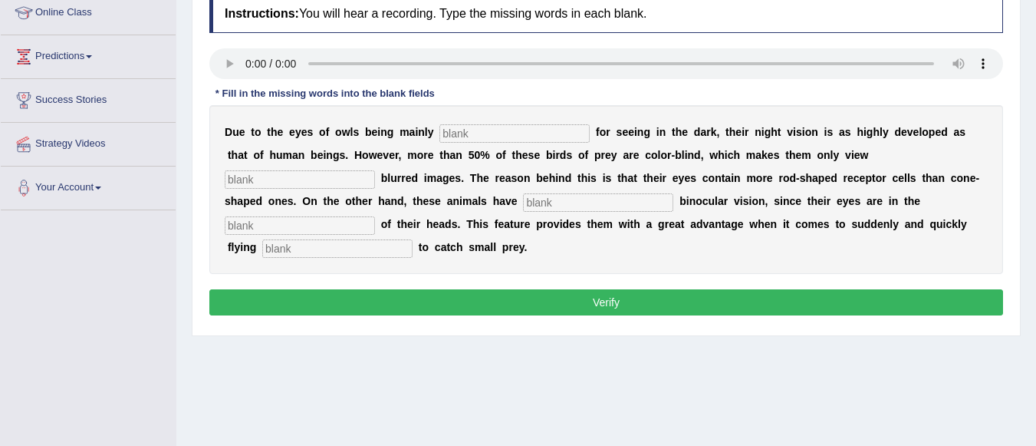
click at [457, 134] on input "text" at bounding box center [515, 133] width 150 height 18
type input "adopted"
click at [280, 175] on input "text" at bounding box center [300, 179] width 150 height 18
type input "slightly"
click at [562, 199] on input "text" at bounding box center [598, 202] width 150 height 18
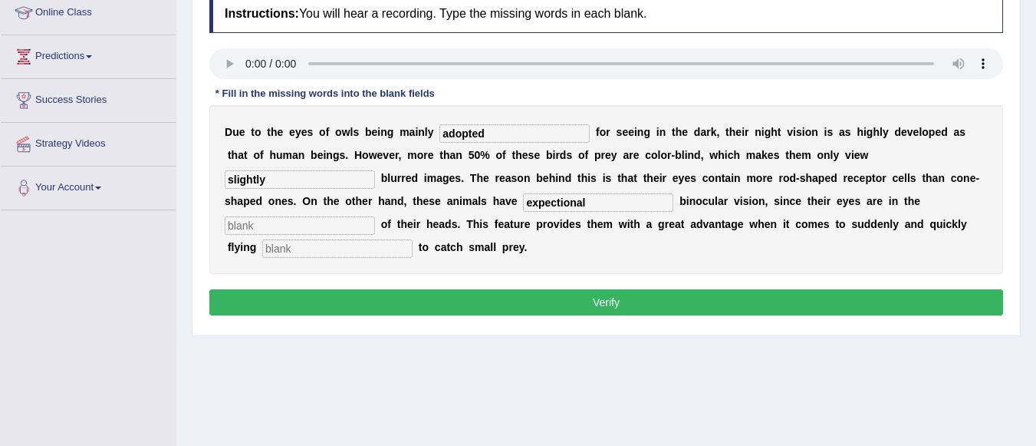
type input "expectional"
click at [334, 223] on input "text" at bounding box center [300, 225] width 150 height 18
type input "front"
click at [358, 244] on input "text" at bounding box center [337, 248] width 150 height 18
type input "downwards"
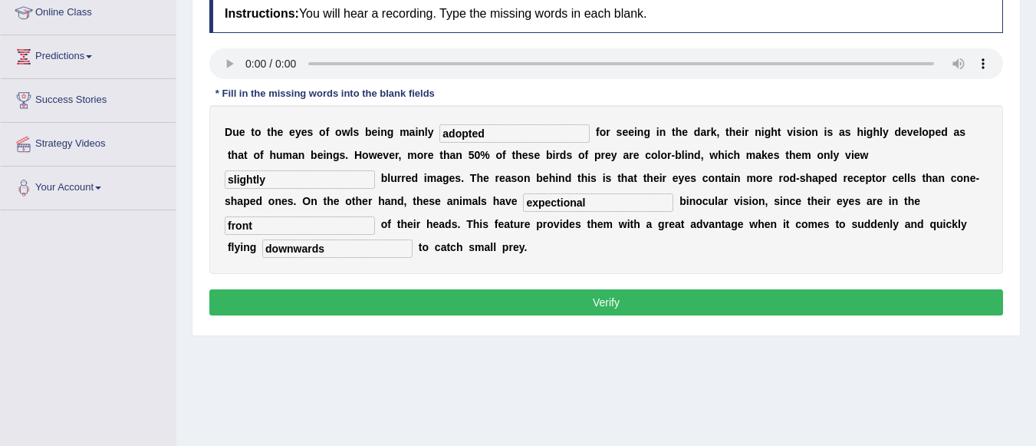
click at [490, 300] on button "Verify" at bounding box center [606, 302] width 794 height 26
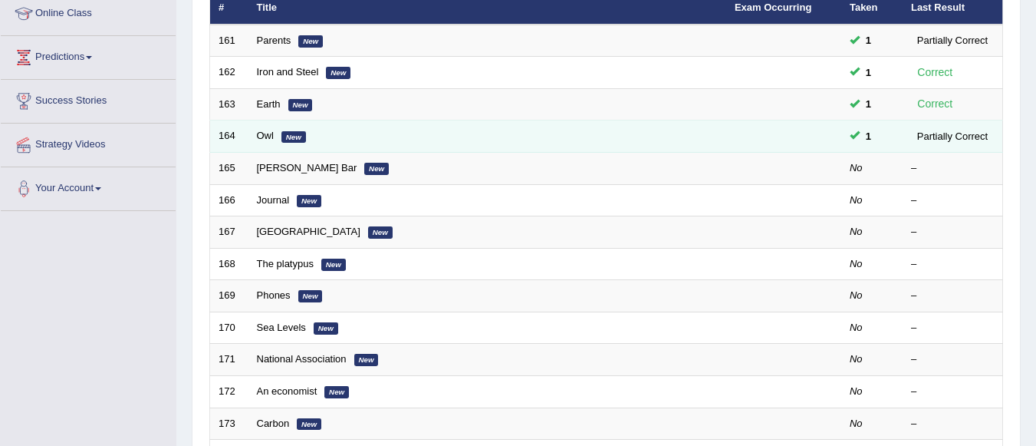
scroll to position [215, 0]
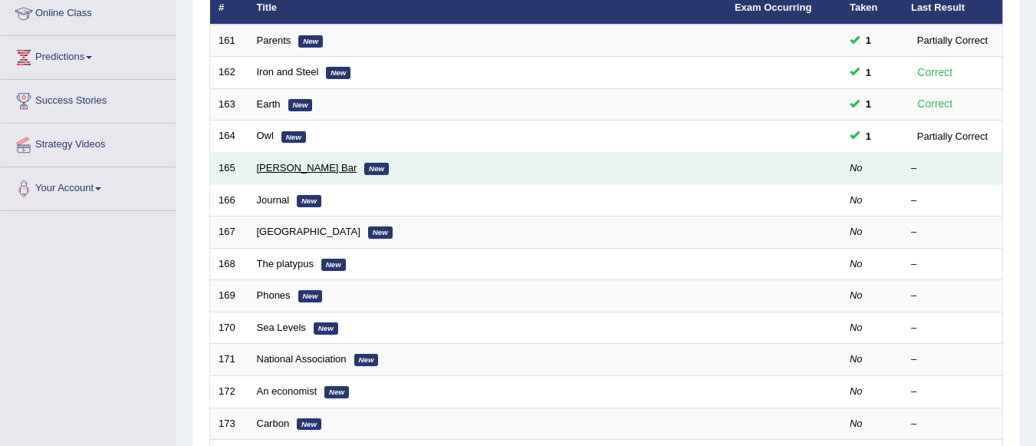
click at [303, 170] on link "[PERSON_NAME] Bar" at bounding box center [307, 168] width 101 height 12
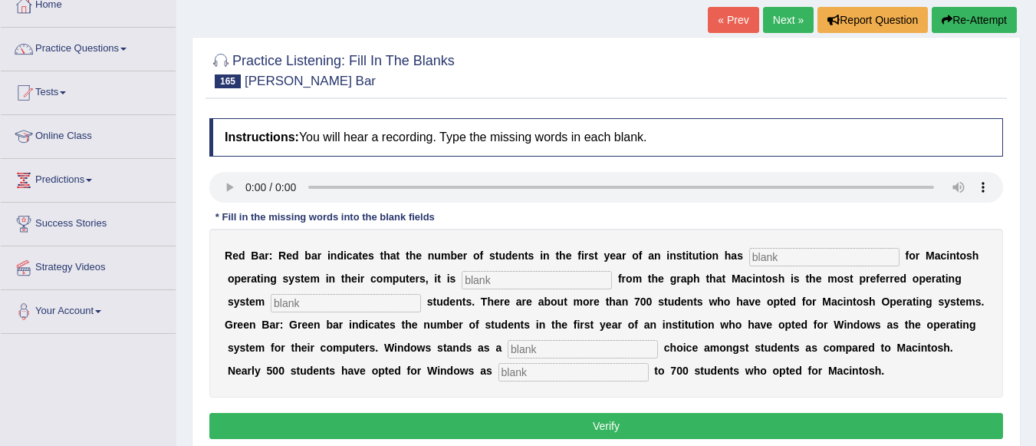
scroll to position [123, 0]
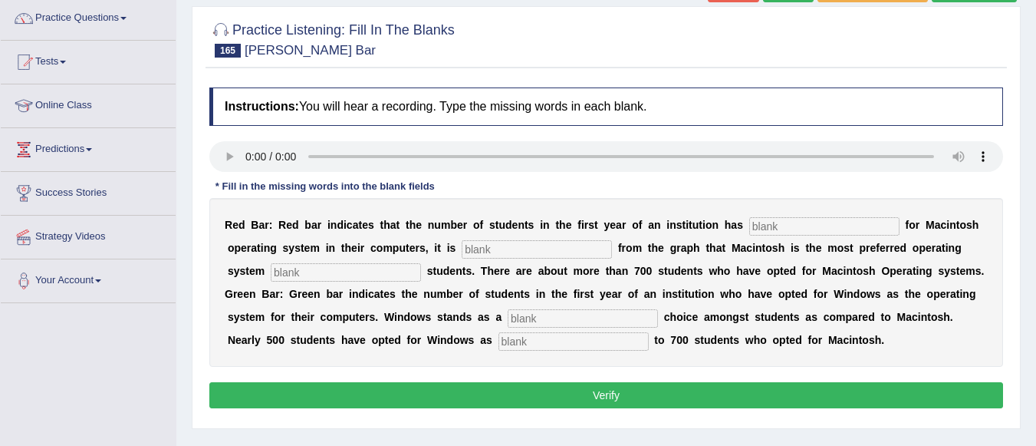
click at [551, 343] on input "text" at bounding box center [574, 341] width 150 height 18
type input "compared"
click at [545, 319] on input "text" at bounding box center [583, 318] width 150 height 18
type input "second"
click at [775, 226] on input "text" at bounding box center [825, 226] width 150 height 18
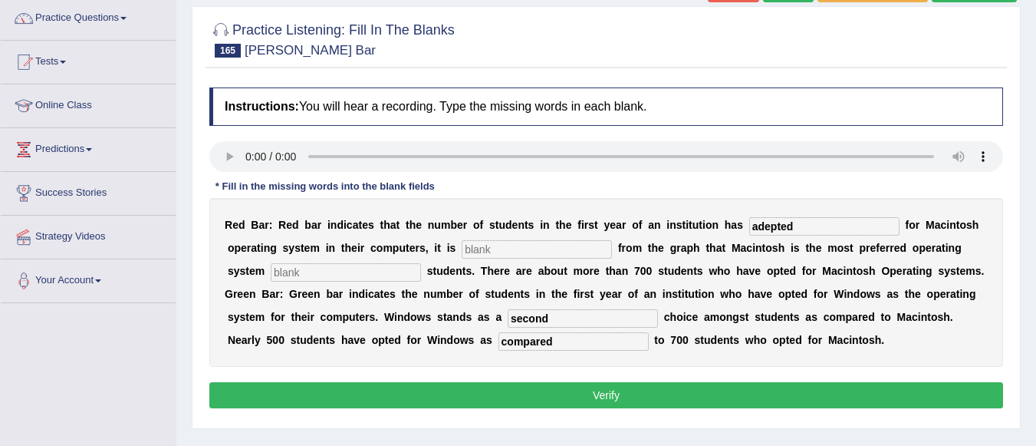
type input "adepted"
click at [551, 256] on input "text" at bounding box center [537, 249] width 150 height 18
type input "clear"
click at [369, 277] on input "text" at bounding box center [346, 272] width 150 height 18
type input "among"
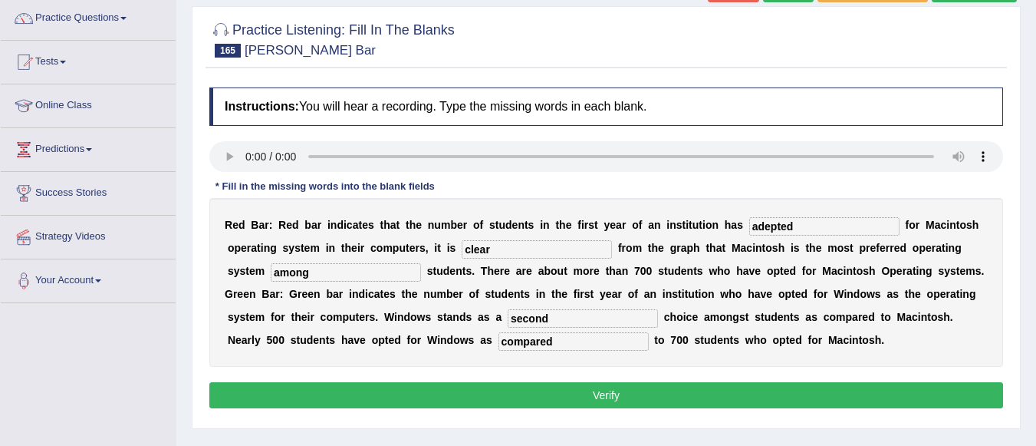
click at [500, 390] on button "Verify" at bounding box center [606, 395] width 794 height 26
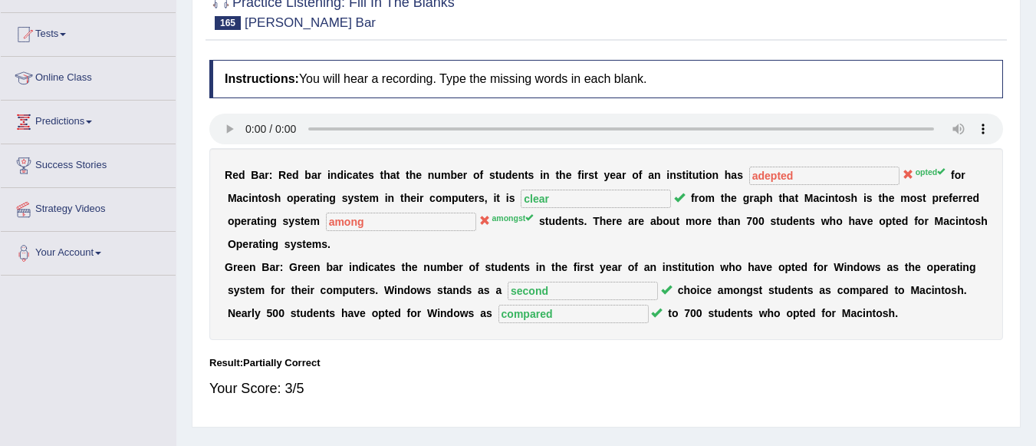
scroll to position [153, 0]
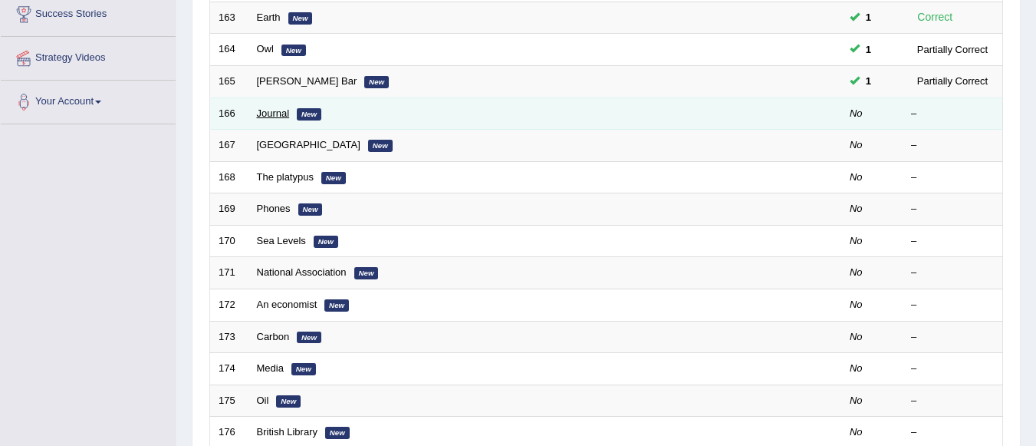
click at [273, 114] on link "Journal" at bounding box center [273, 113] width 33 height 12
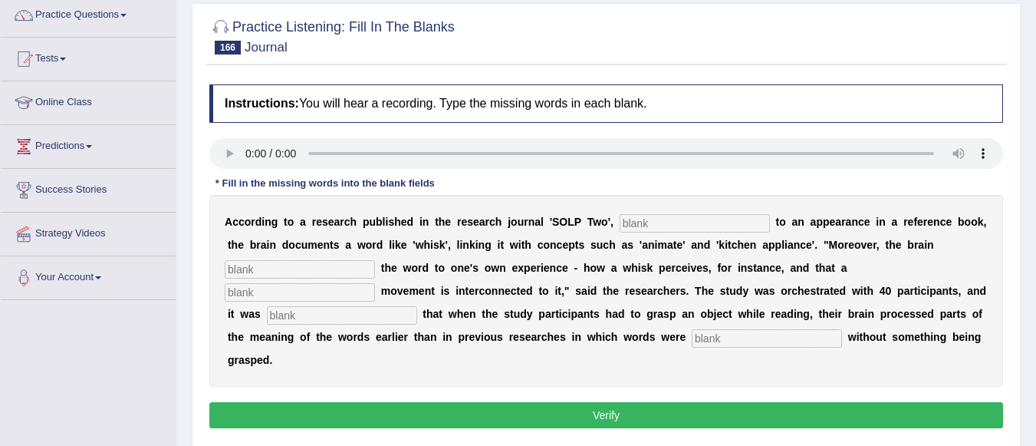
scroll to position [213, 0]
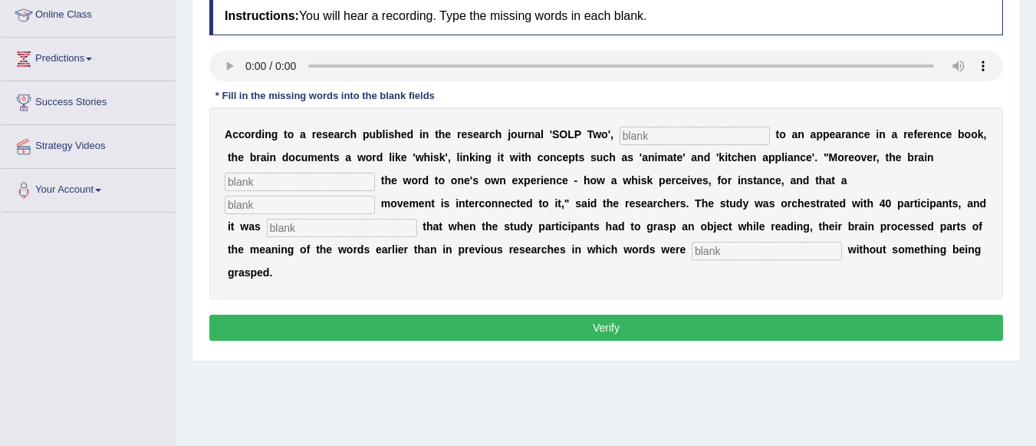
click at [210, 41] on div "Instructions: You will hear a recording. Type the missing words in each blank. …" at bounding box center [607, 171] width 802 height 364
click at [642, 138] on input "text" at bounding box center [695, 136] width 150 height 18
type input "similar"
click at [325, 184] on input "text" at bounding box center [300, 182] width 150 height 18
type input "connects"
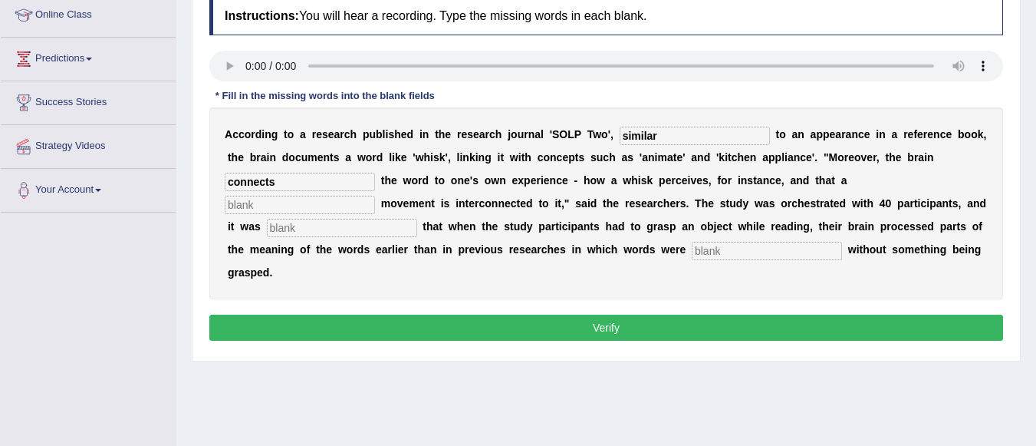
click at [309, 203] on input "text" at bounding box center [300, 205] width 150 height 18
type input "spinning"
click at [377, 228] on input "text" at bounding box center [342, 228] width 150 height 18
type input "observed"
click at [768, 253] on input "text" at bounding box center [767, 251] width 150 height 18
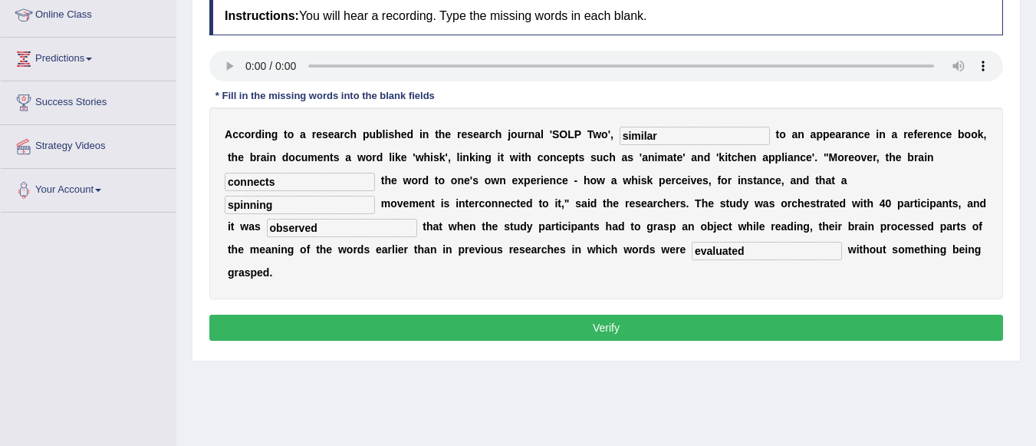
type input "evaluated"
click at [716, 319] on button "Verify" at bounding box center [606, 328] width 794 height 26
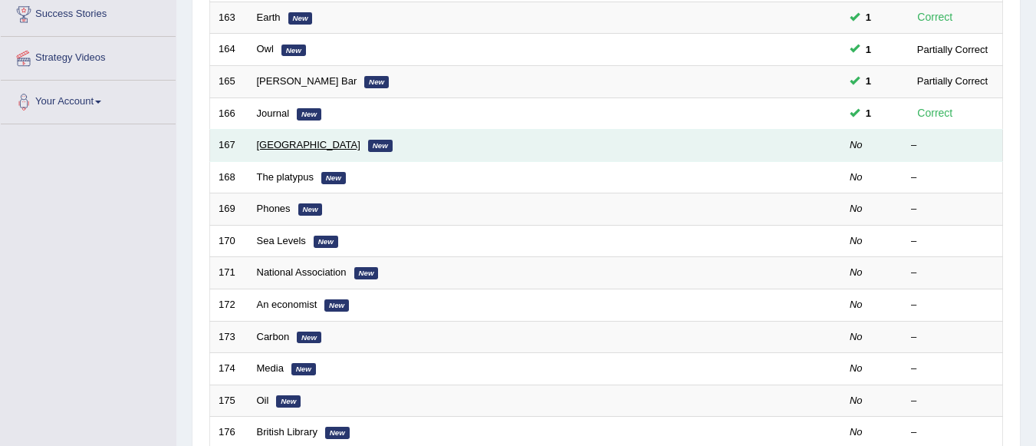
click at [286, 146] on link "[GEOGRAPHIC_DATA]" at bounding box center [309, 145] width 104 height 12
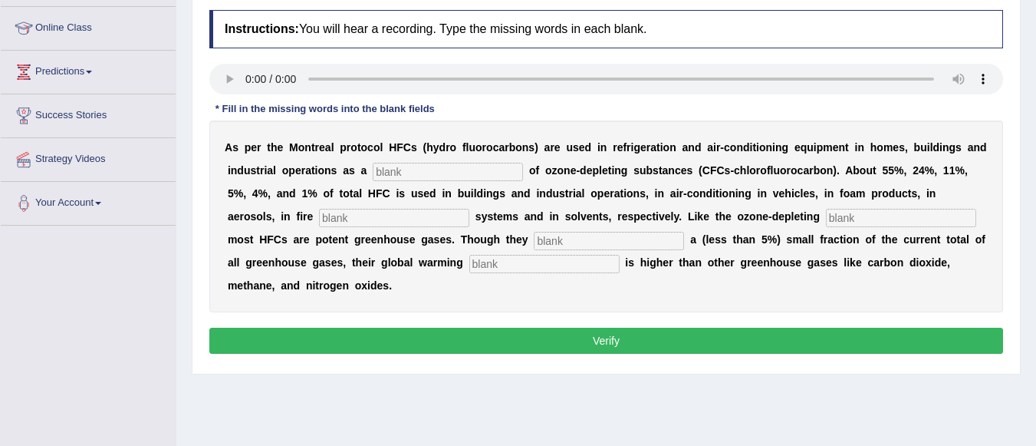
scroll to position [215, 0]
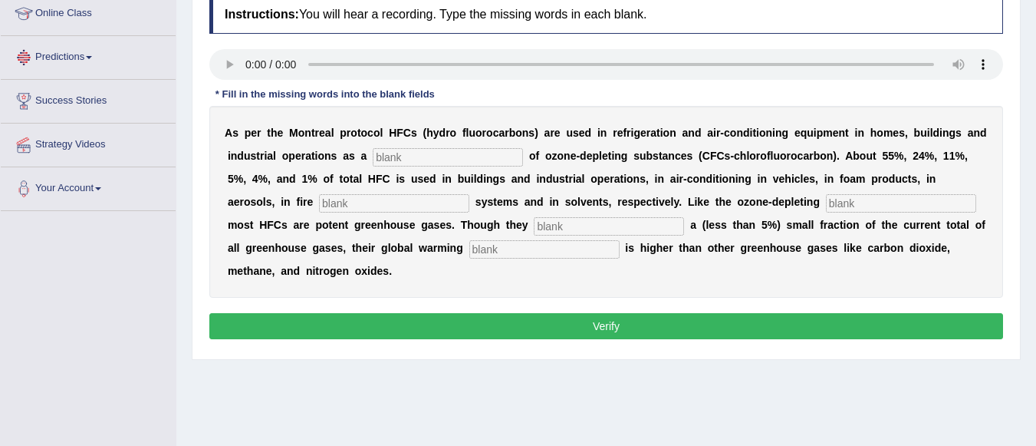
click at [394, 154] on input "text" at bounding box center [448, 157] width 150 height 18
type input "substitute"
click at [426, 210] on input "text" at bounding box center [394, 203] width 150 height 18
type input "protection"
click at [888, 202] on input "text" at bounding box center [901, 203] width 150 height 18
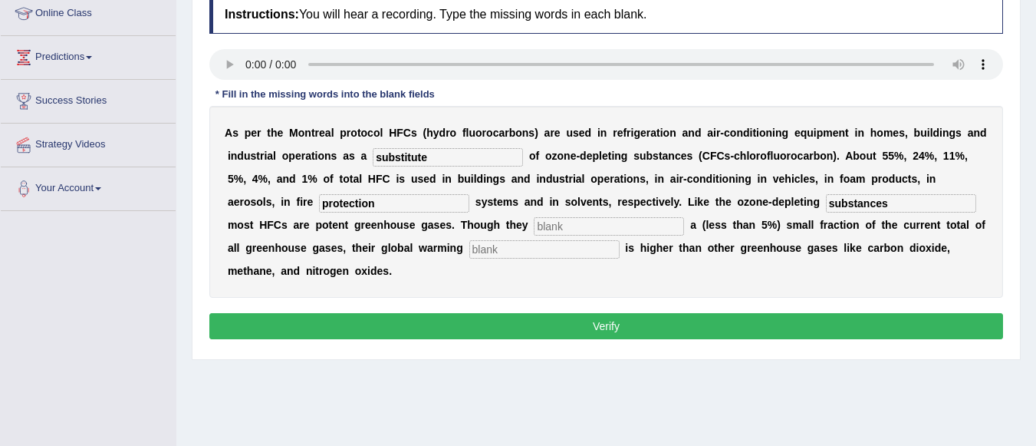
type input "substances"
click at [639, 227] on input "text" at bounding box center [609, 226] width 150 height 18
type input "represent"
click at [511, 253] on input "text" at bounding box center [545, 249] width 150 height 18
type input "potential"
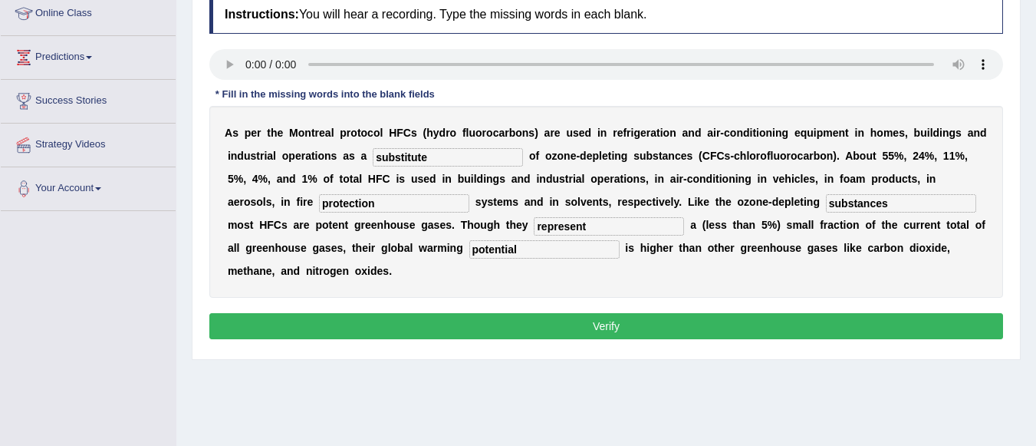
click at [617, 329] on button "Verify" at bounding box center [606, 326] width 794 height 26
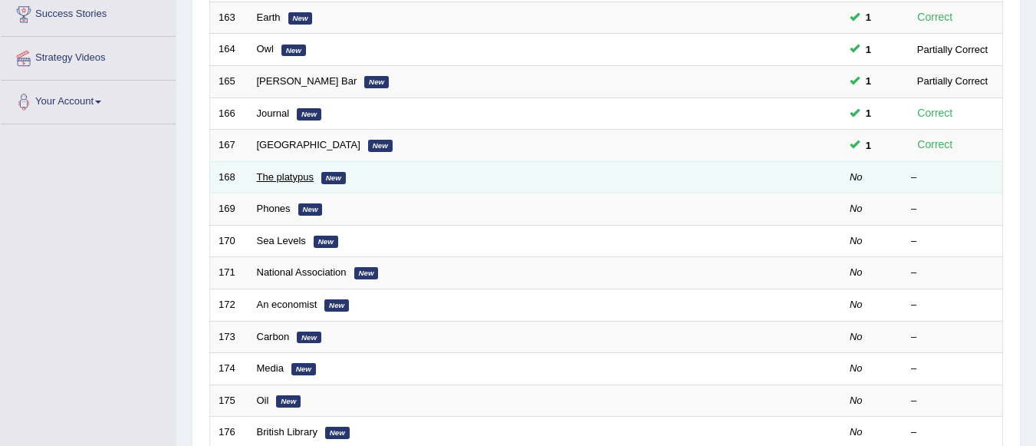
click at [280, 180] on link "The platypus" at bounding box center [285, 177] width 57 height 12
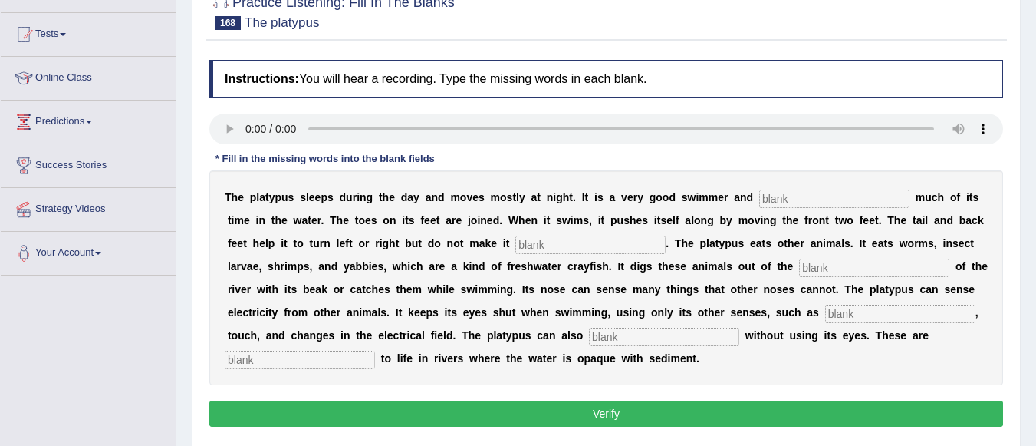
scroll to position [153, 0]
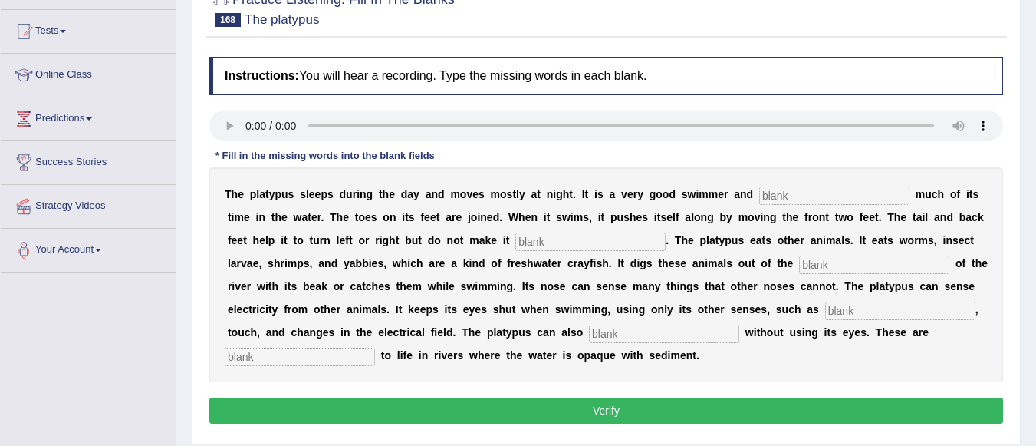
click at [802, 196] on input "text" at bounding box center [835, 195] width 150 height 18
type input "spends"
click at [649, 241] on input "text" at bounding box center [591, 241] width 150 height 18
type input "faster"
click at [855, 268] on input "text" at bounding box center [874, 264] width 150 height 18
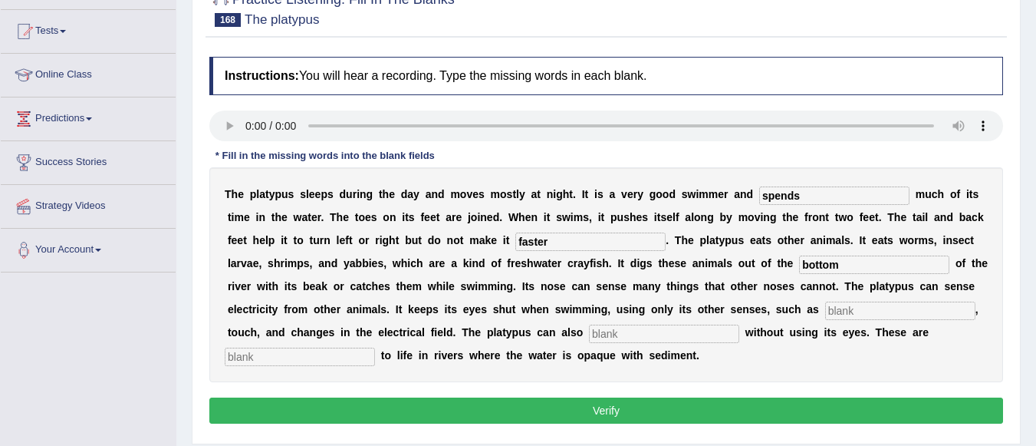
type input "bottom"
click at [826, 320] on input "text" at bounding box center [901, 311] width 150 height 18
type input "hearing"
click at [740, 337] on input "text" at bounding box center [664, 334] width 150 height 18
type input "hunt"
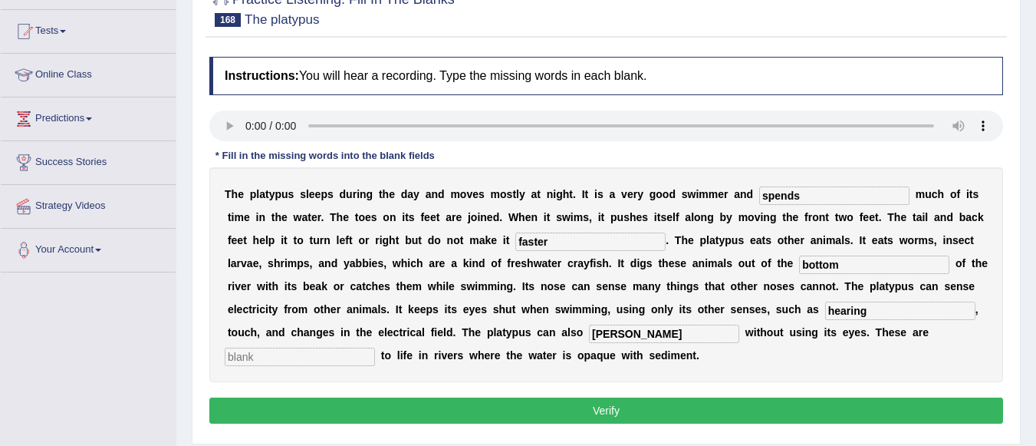
click at [369, 357] on input "text" at bounding box center [300, 357] width 150 height 18
type input "adaptation"
click at [424, 403] on button "Verify" at bounding box center [606, 410] width 794 height 26
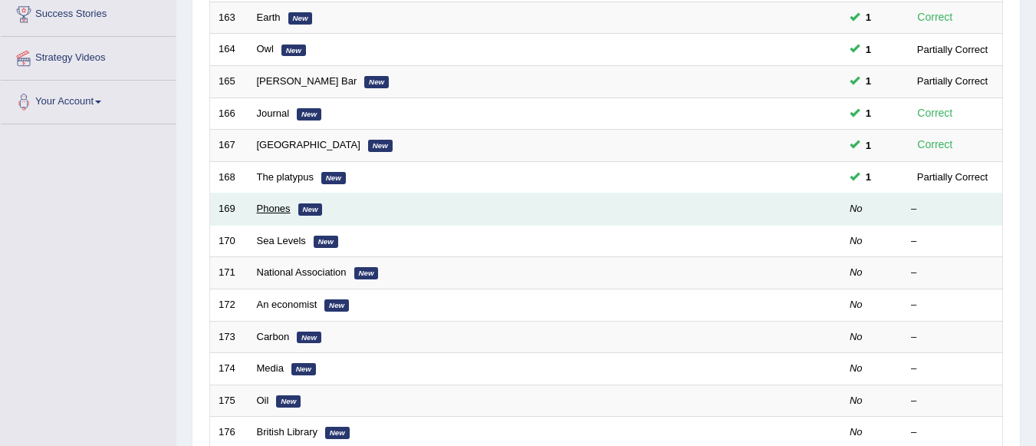
click at [272, 209] on link "Phones" at bounding box center [274, 209] width 34 height 12
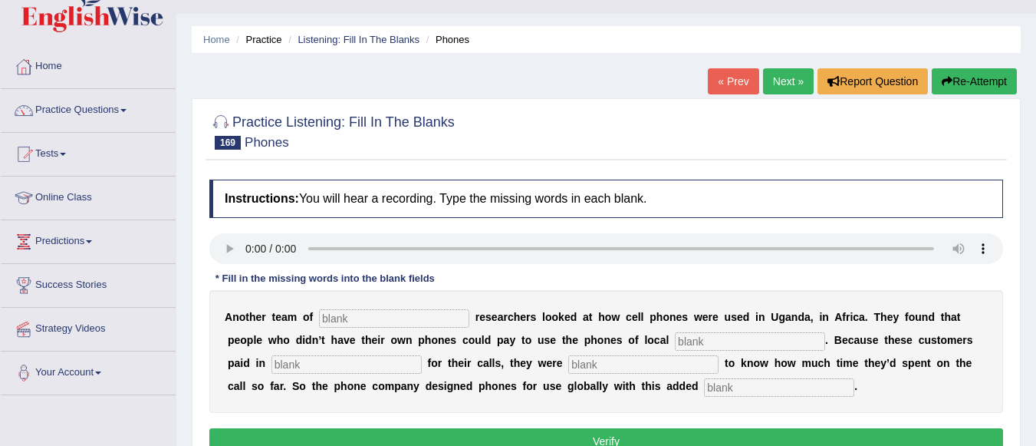
scroll to position [92, 0]
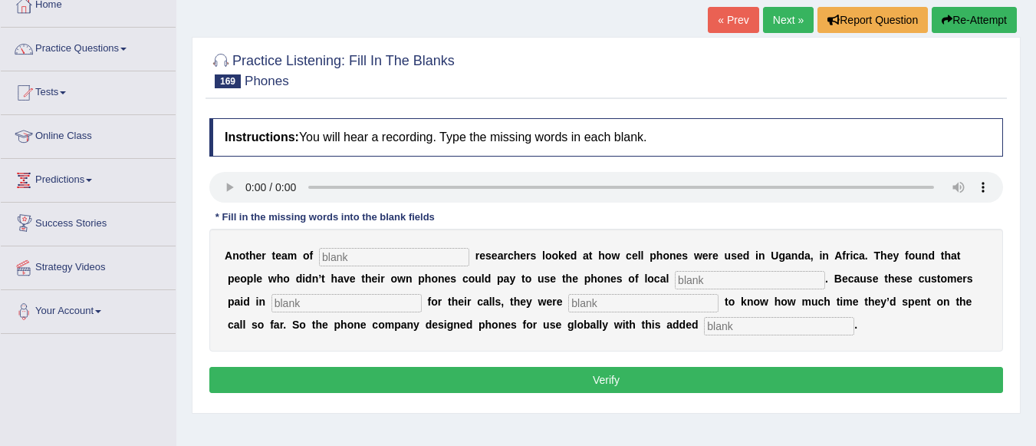
click at [349, 260] on input "text" at bounding box center [394, 257] width 150 height 18
type input "arthographic"
click at [754, 282] on input "text" at bounding box center [750, 280] width 150 height 18
type input "enterpreneur"
click at [350, 305] on input "text" at bounding box center [347, 303] width 150 height 18
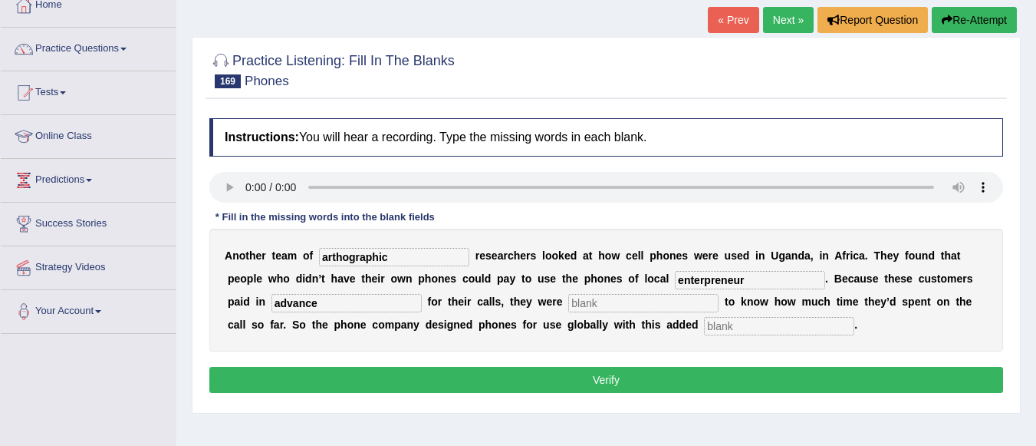
type input "advance"
click at [597, 309] on input "text" at bounding box center [643, 303] width 150 height 18
type input "eager"
click at [763, 319] on input "text" at bounding box center [779, 326] width 150 height 18
type input "feature"
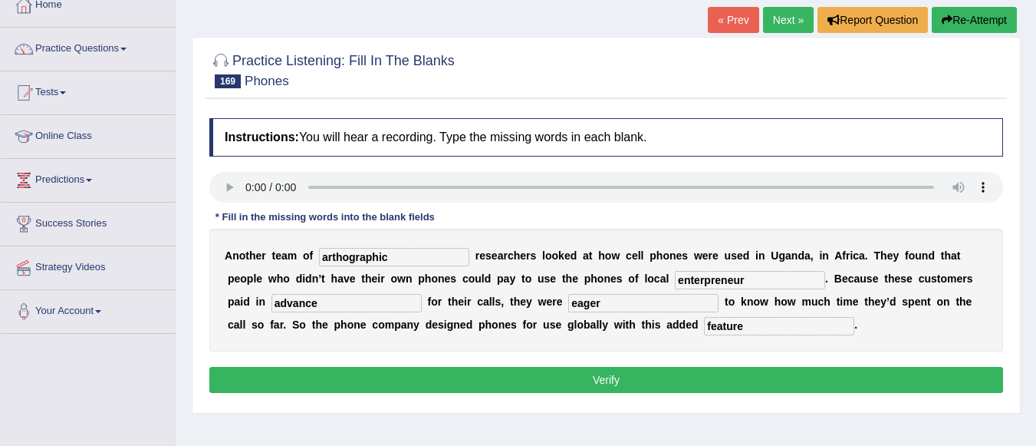
click at [721, 371] on button "Verify" at bounding box center [606, 380] width 794 height 26
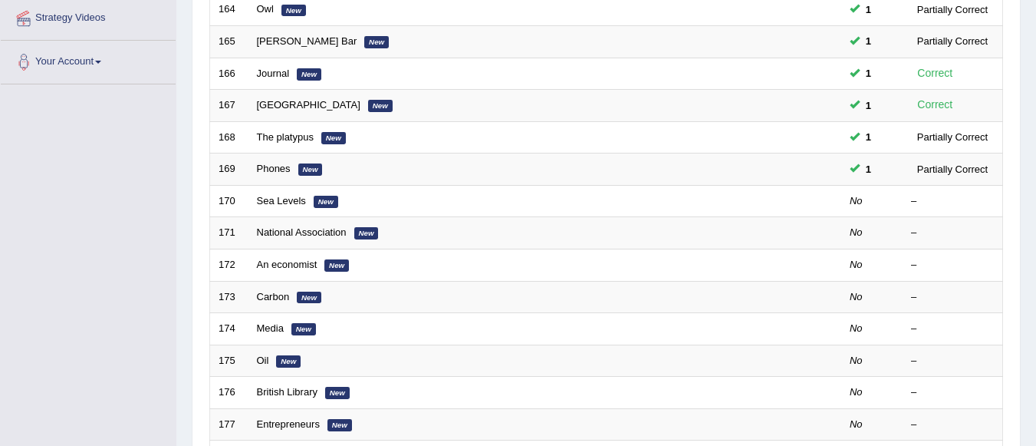
scroll to position [294, 0]
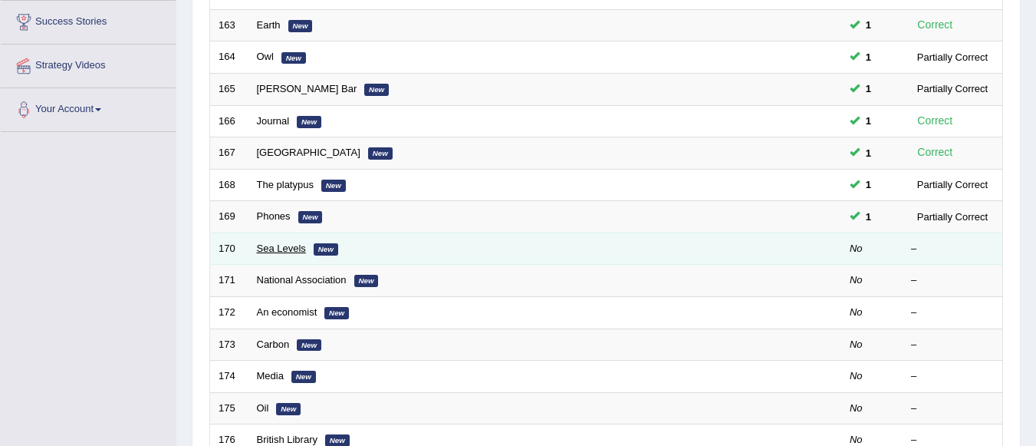
click at [286, 251] on link "Sea Levels" at bounding box center [281, 248] width 49 height 12
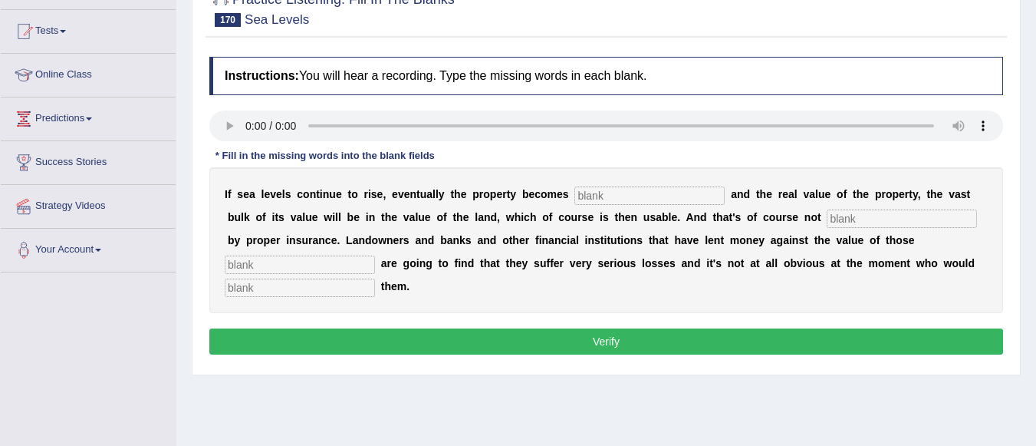
click at [625, 192] on input "text" at bounding box center [650, 195] width 150 height 18
type input "institutional"
click at [882, 220] on input "text" at bounding box center [902, 218] width 150 height 18
type input "ensured"
click at [345, 269] on input "text" at bounding box center [300, 264] width 150 height 18
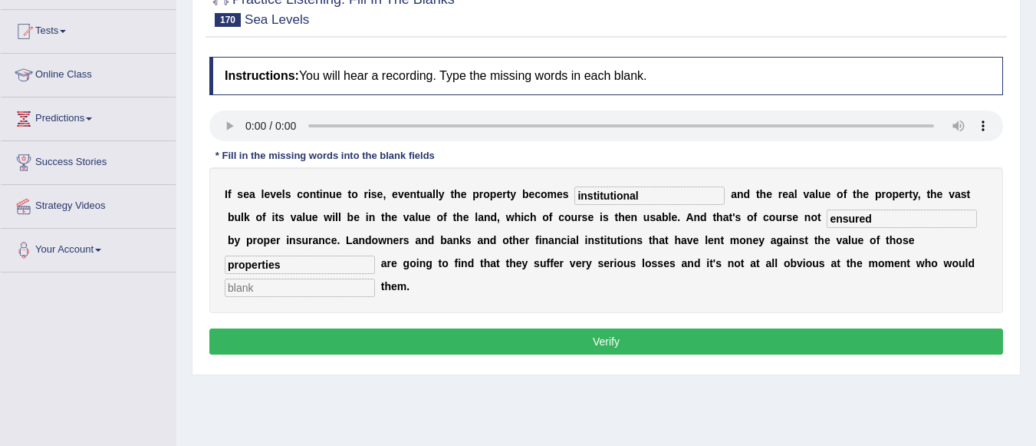
type input "properties"
click at [265, 291] on input "text" at bounding box center [300, 287] width 150 height 18
type input "compensate"
click at [547, 338] on button "Verify" at bounding box center [606, 341] width 794 height 26
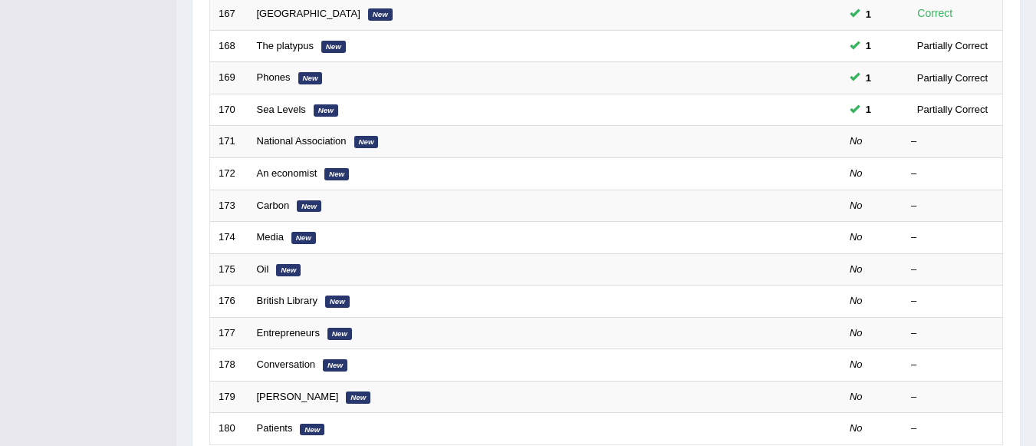
scroll to position [355, 0]
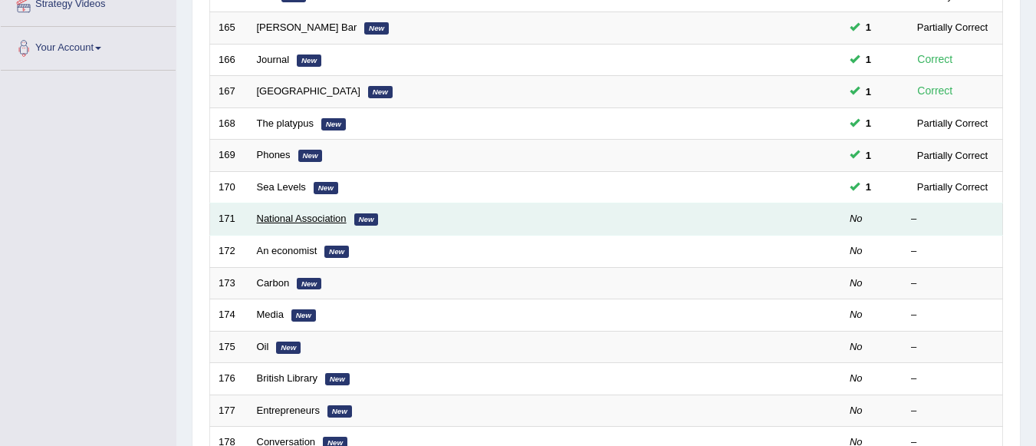
click at [299, 216] on link "National Association" at bounding box center [302, 219] width 90 height 12
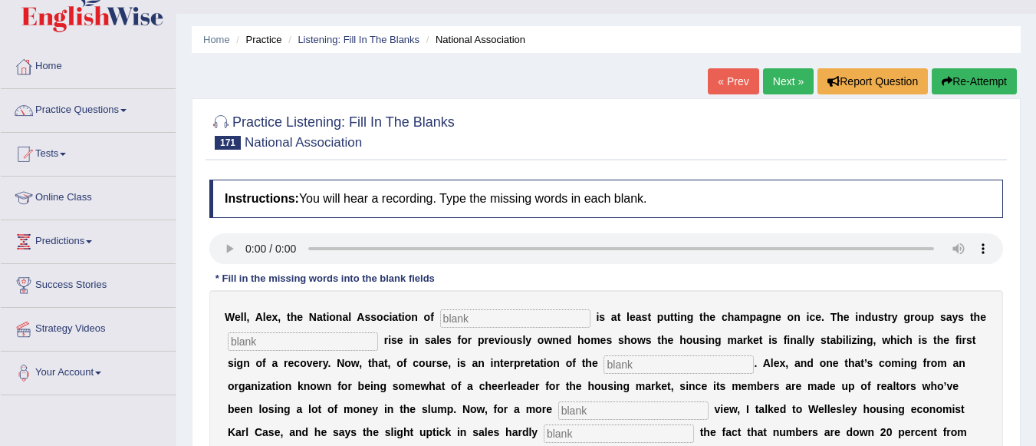
scroll to position [70, 0]
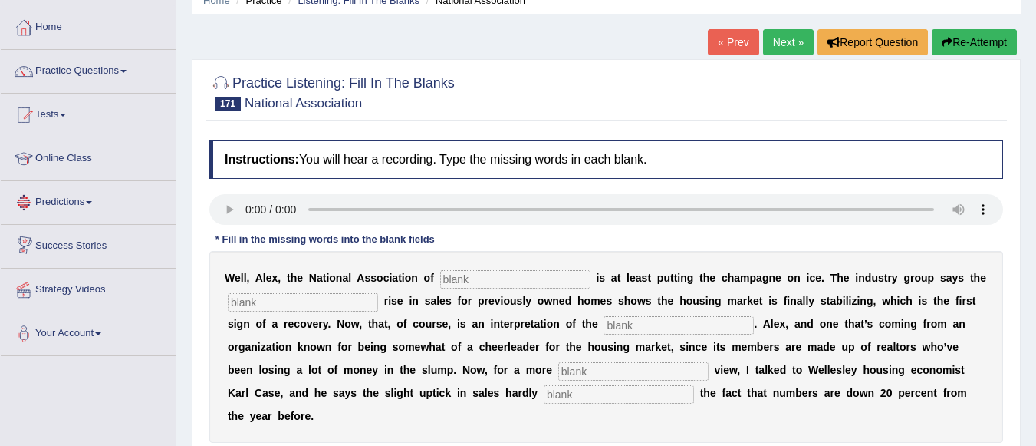
click at [466, 281] on input "text" at bounding box center [515, 279] width 150 height 18
type input "realters"
click at [335, 301] on input "text" at bounding box center [303, 302] width 150 height 18
type input "slight"
click at [690, 321] on input "text" at bounding box center [679, 325] width 150 height 18
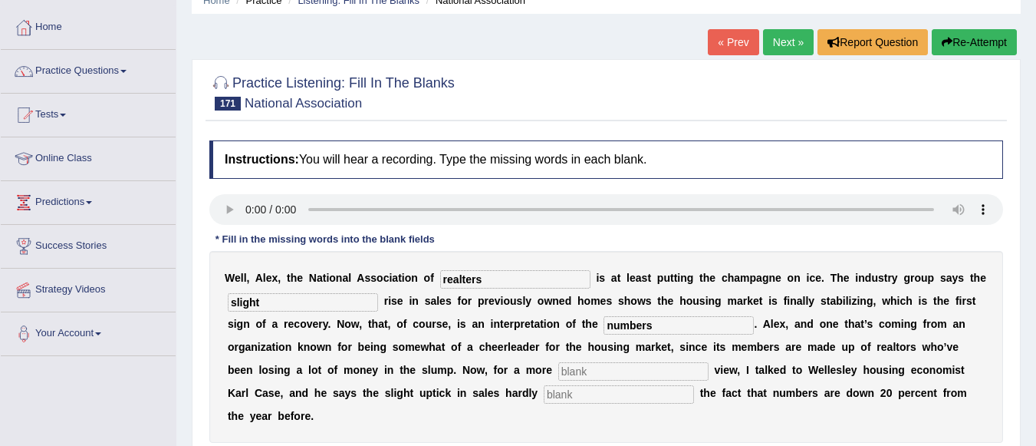
type input "numbers"
click at [657, 369] on input "text" at bounding box center [634, 371] width 150 height 18
type input "sover"
click at [634, 399] on input "text" at bounding box center [619, 394] width 150 height 18
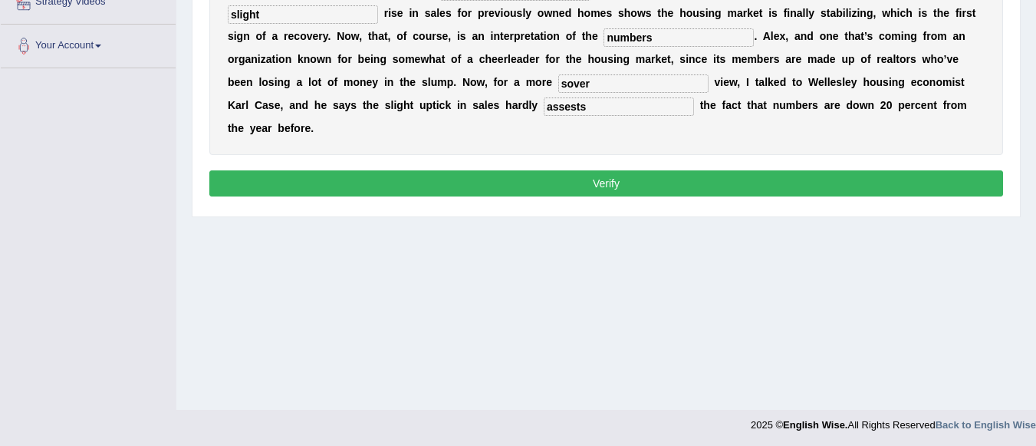
scroll to position [360, 0]
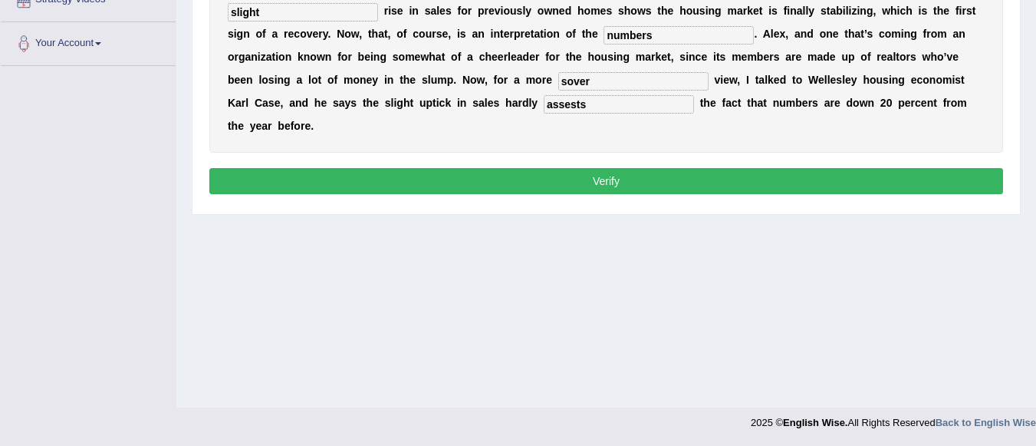
type input "assests"
click at [769, 182] on button "Verify" at bounding box center [606, 181] width 794 height 26
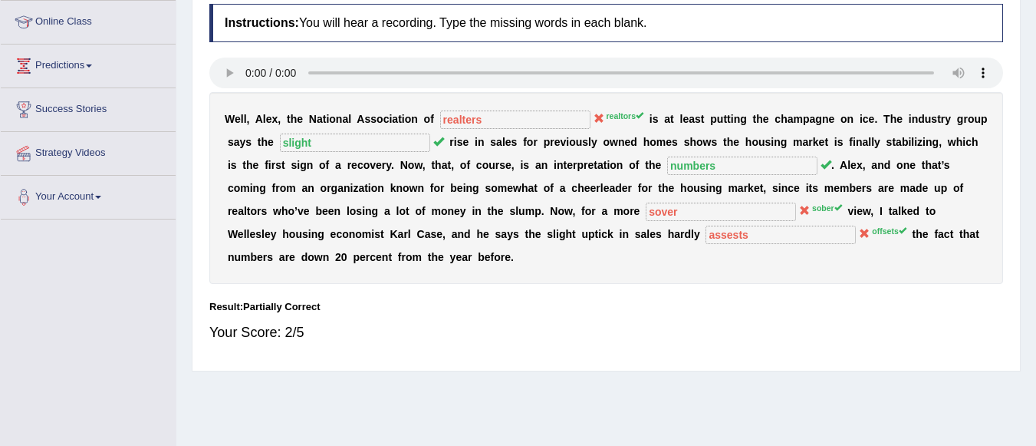
scroll to position [176, 0]
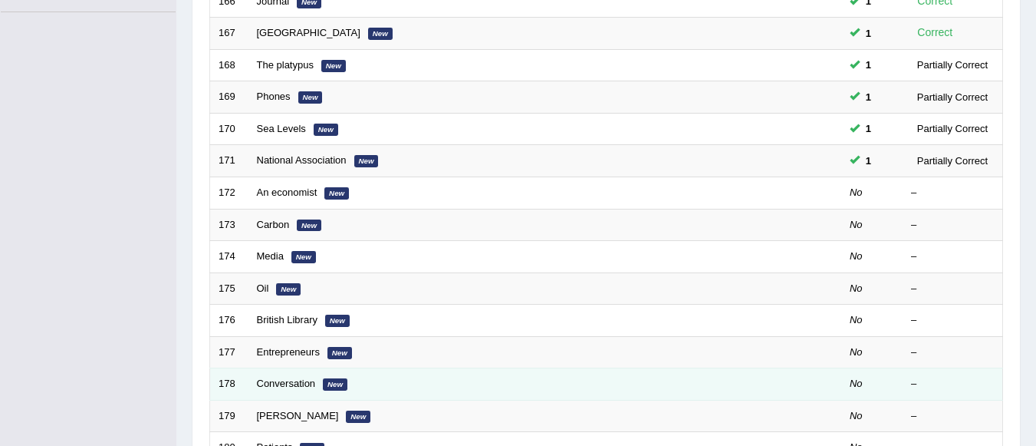
scroll to position [355, 0]
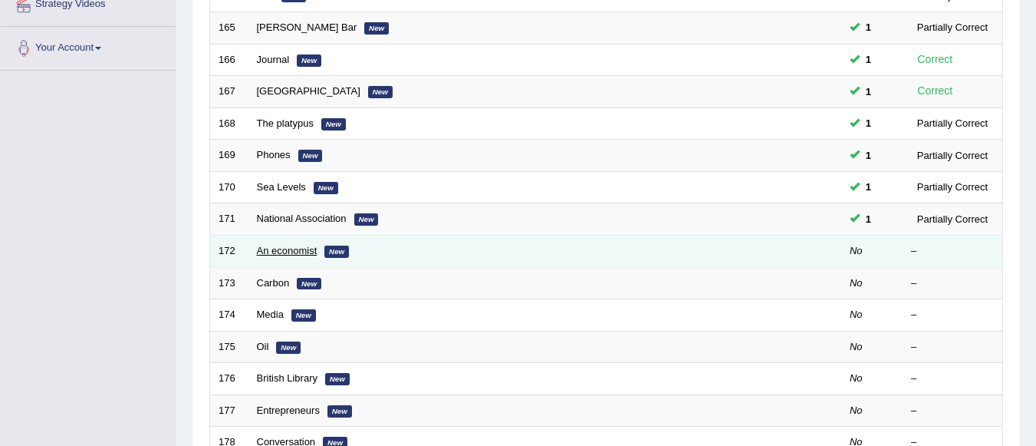
click at [285, 249] on link "An economist" at bounding box center [287, 251] width 61 height 12
